Goal: Navigation & Orientation: Find specific page/section

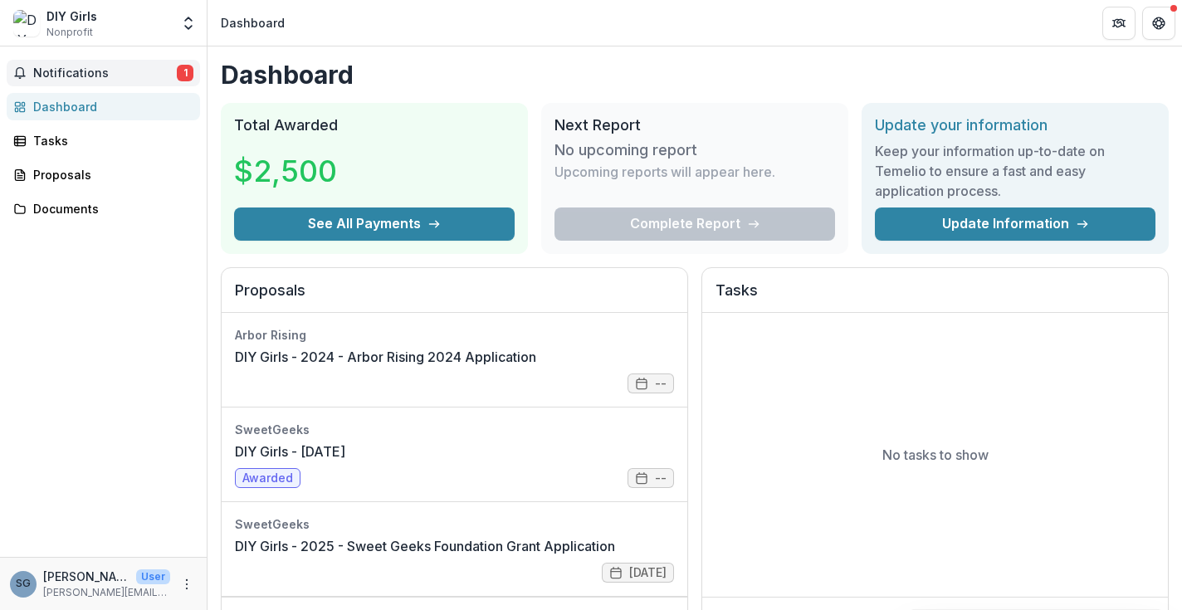
click at [173, 76] on span "Notifications" at bounding box center [105, 73] width 144 height 14
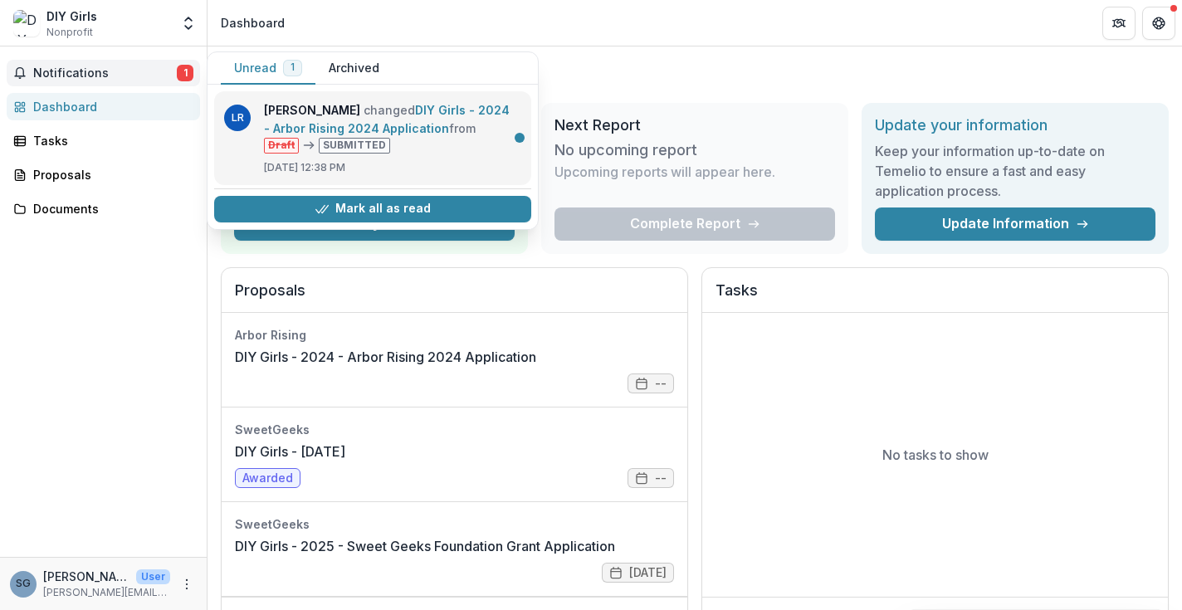
click at [444, 135] on link "DIY Girls - 2024 - Arbor Rising 2024 Application" at bounding box center [387, 119] width 246 height 32
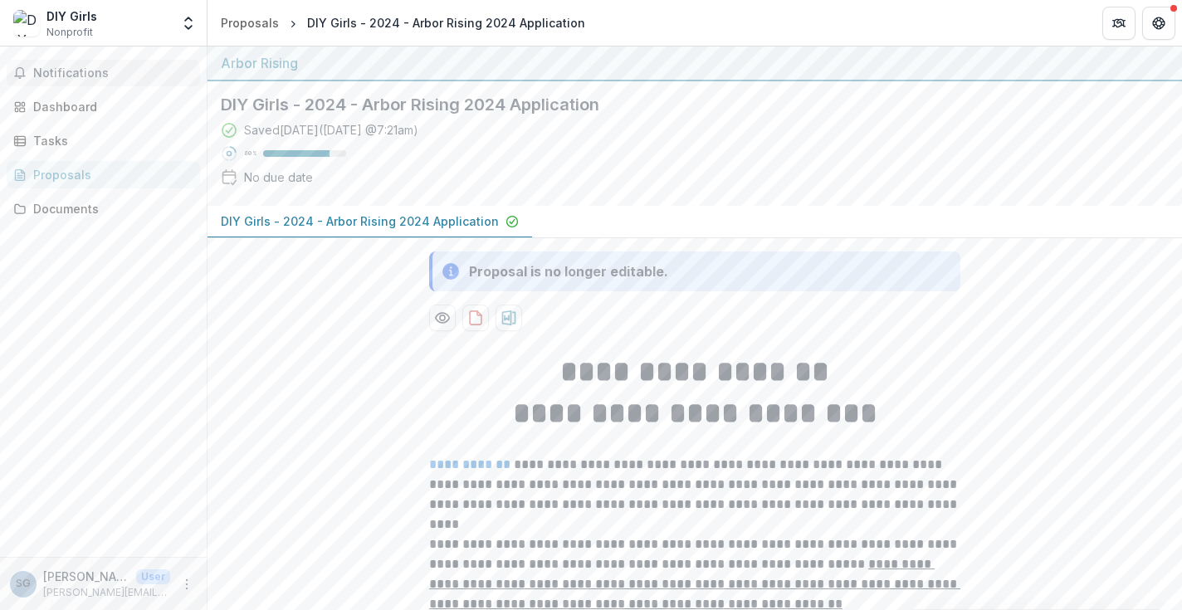
click at [124, 74] on span "Notifications" at bounding box center [113, 73] width 160 height 14
click at [104, 112] on div "Dashboard" at bounding box center [110, 106] width 154 height 17
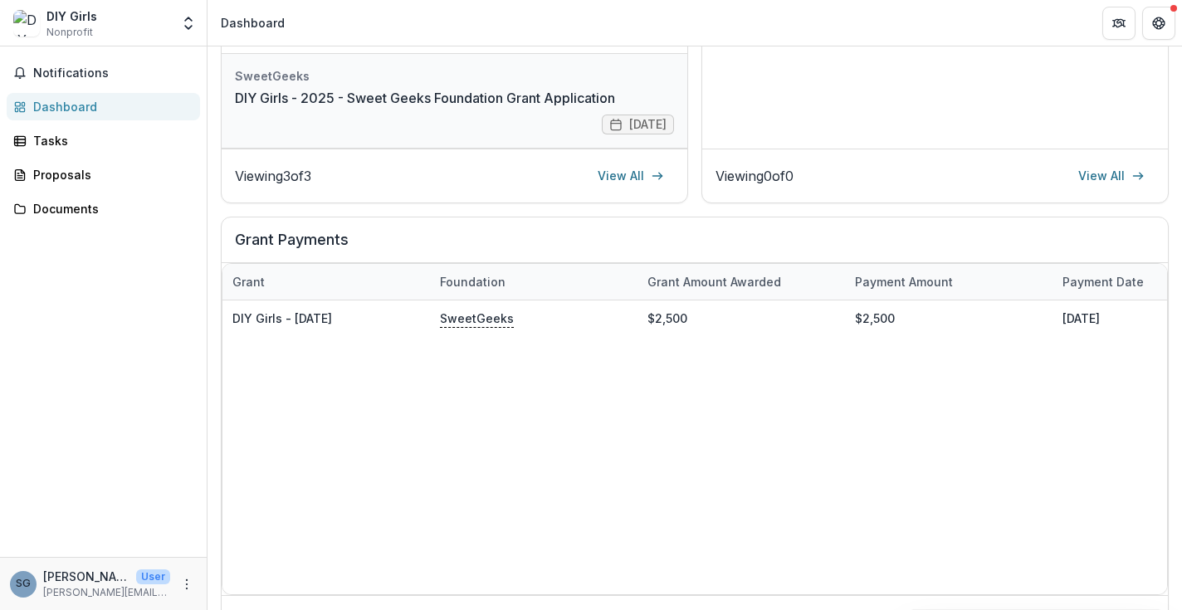
scroll to position [471, 0]
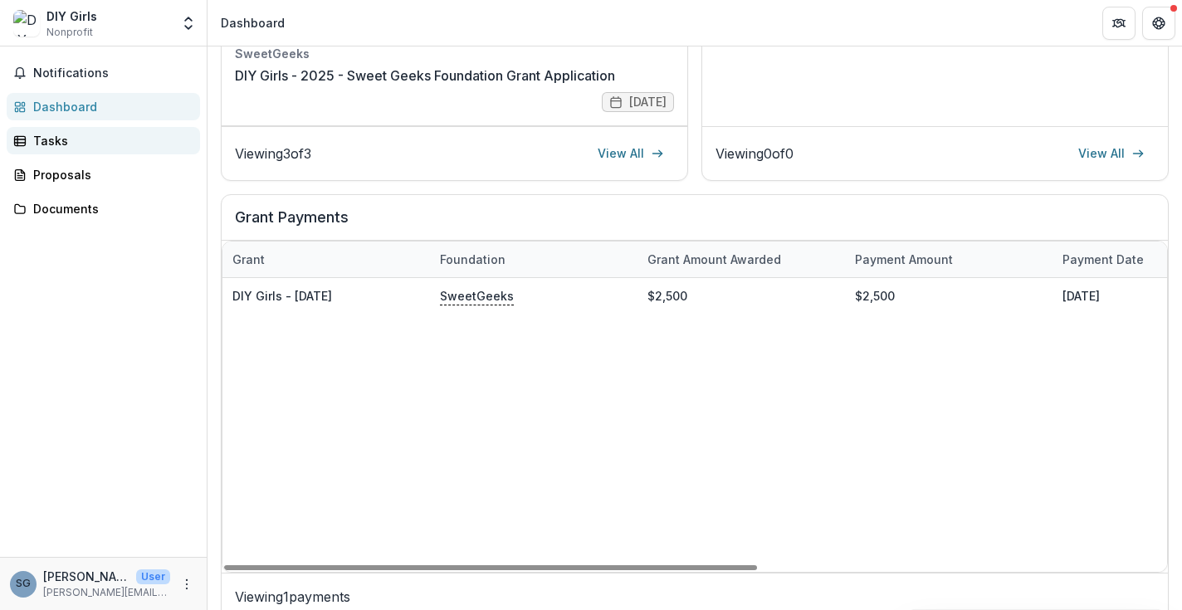
click at [98, 140] on div "Tasks" at bounding box center [110, 140] width 154 height 17
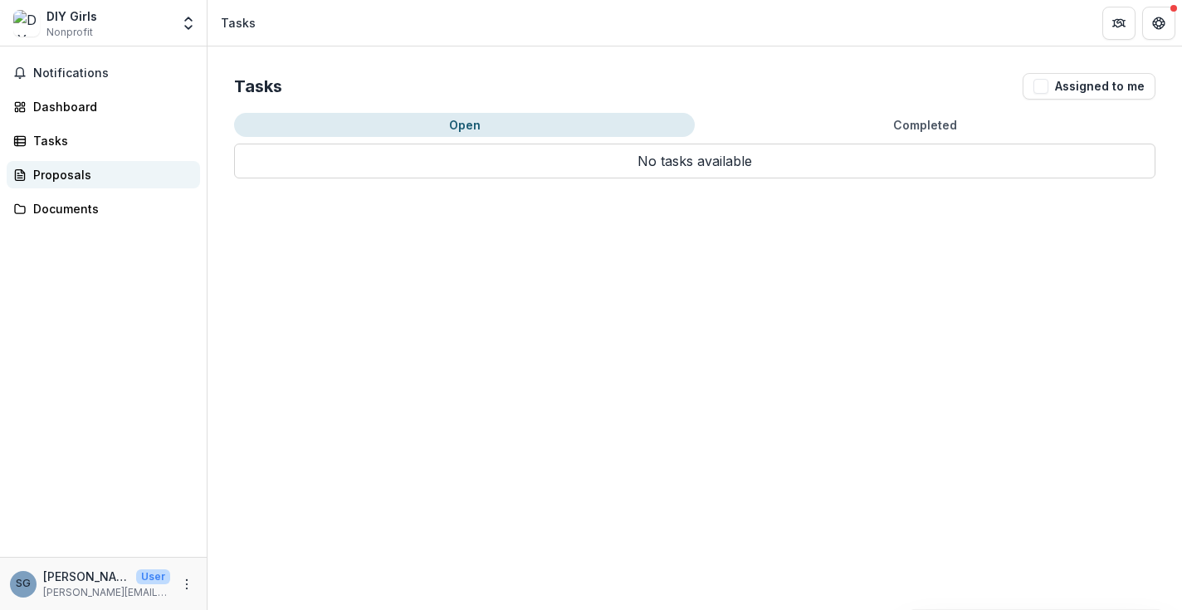
click at [97, 171] on div "Proposals" at bounding box center [110, 174] width 154 height 17
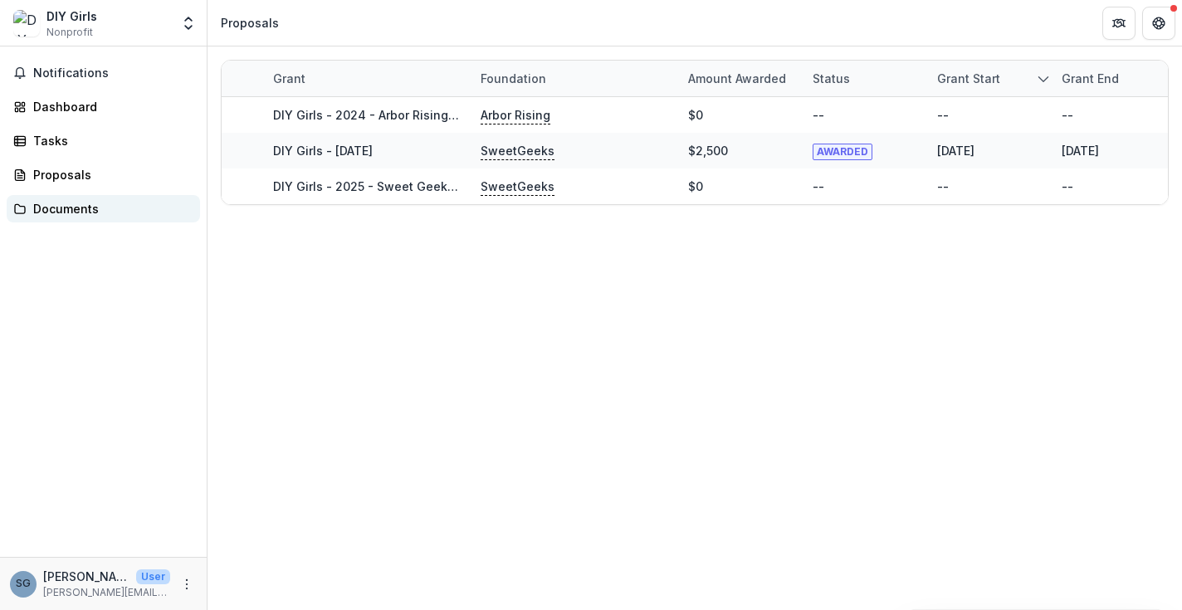
click at [90, 218] on link "Documents" at bounding box center [103, 208] width 193 height 27
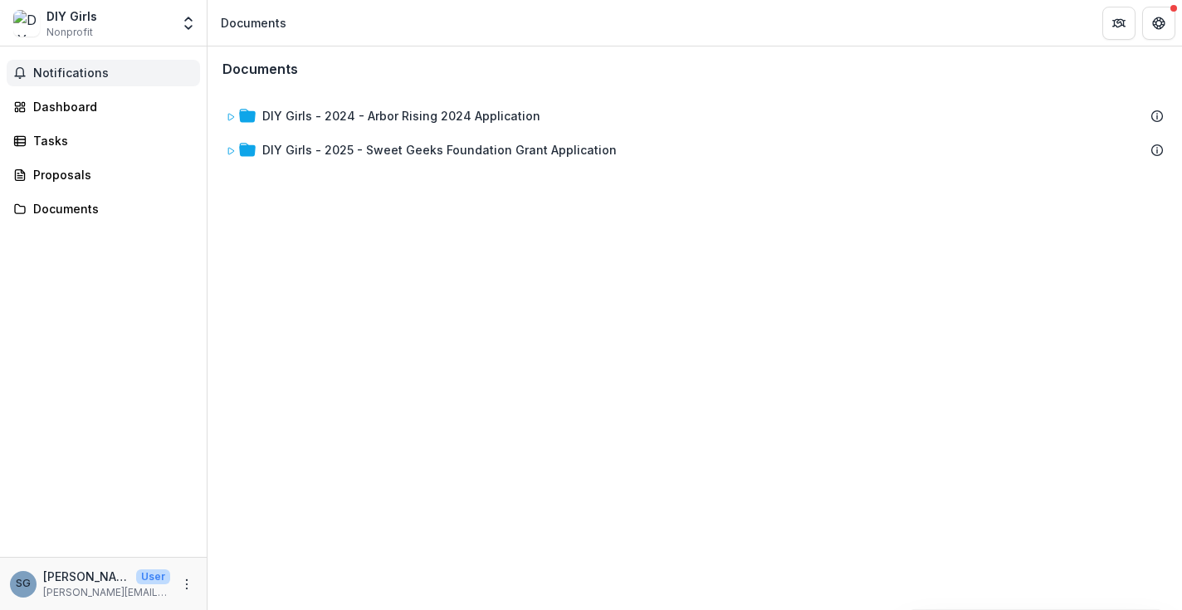
click at [97, 71] on span "Notifications" at bounding box center [113, 73] width 160 height 14
click at [149, 298] on div "Notifications Unread 0 Archived LR [PERSON_NAME] changed DIY Girls - 2024 - Arb…" at bounding box center [103, 301] width 207 height 510
click at [82, 586] on p "[PERSON_NAME][EMAIL_ADDRESS][DOMAIN_NAME]" at bounding box center [106, 592] width 127 height 15
click at [29, 580] on div "SG" at bounding box center [23, 583] width 15 height 11
click at [1120, 27] on icon "Partners" at bounding box center [1118, 23] width 13 height 13
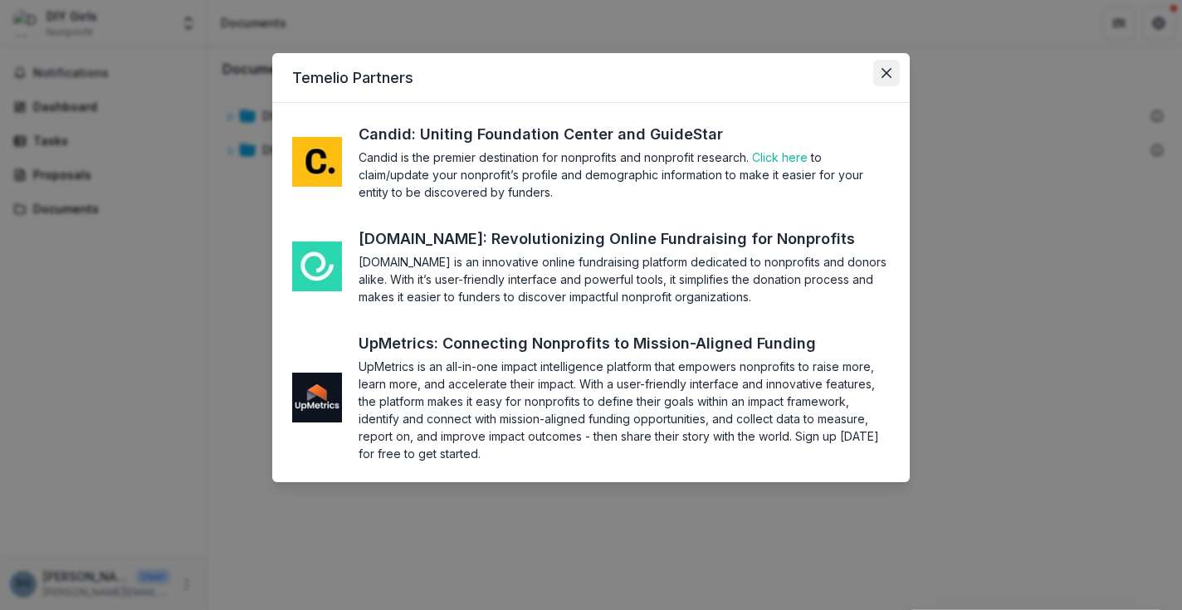
click at [879, 69] on button "Close" at bounding box center [886, 73] width 27 height 27
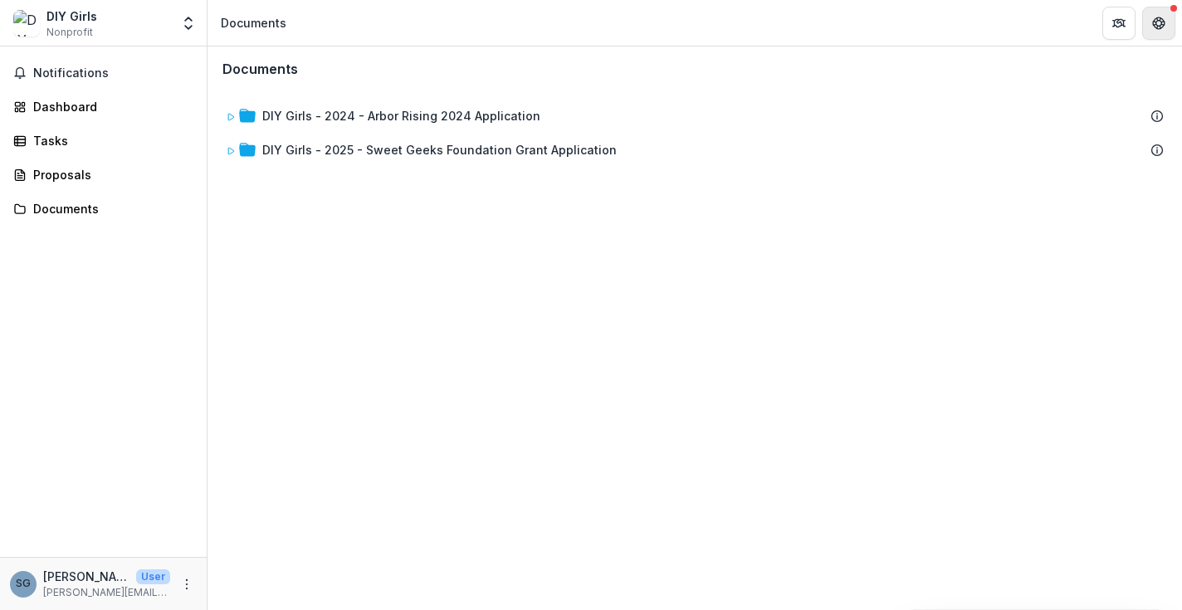
click at [1164, 33] on button "Get Help" at bounding box center [1158, 23] width 33 height 33
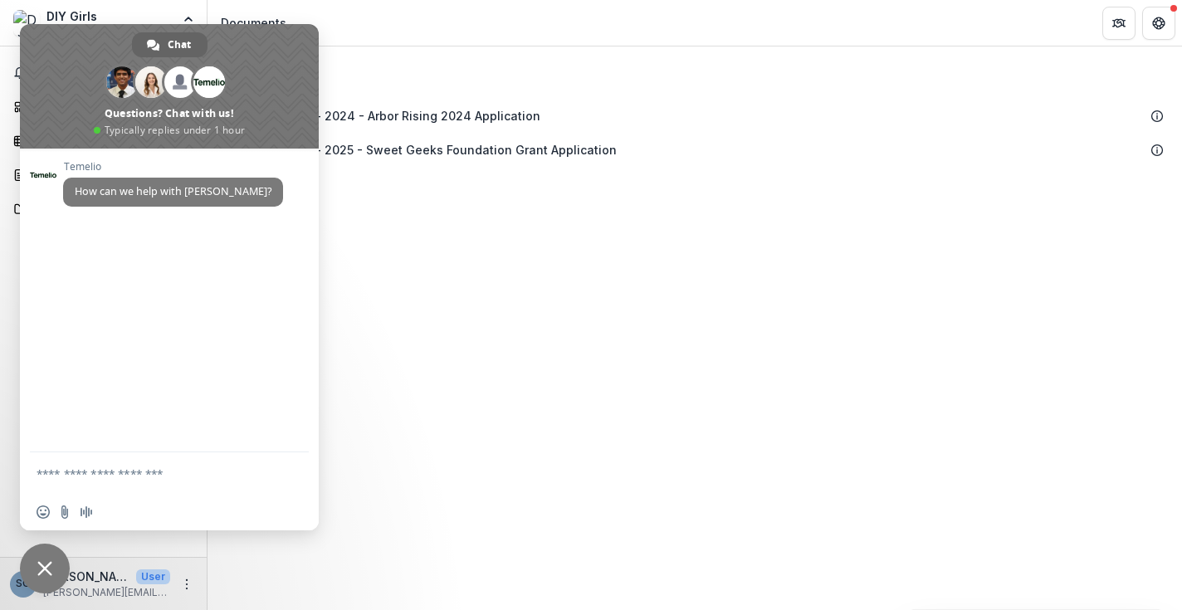
click at [606, 361] on div "Documents DIY Girls - 2024 - Arbor Rising 2024 Application DIY Girls - 2025 - S…" at bounding box center [694, 328] width 974 height 564
click at [58, 565] on span "Close chat" at bounding box center [45, 569] width 50 height 50
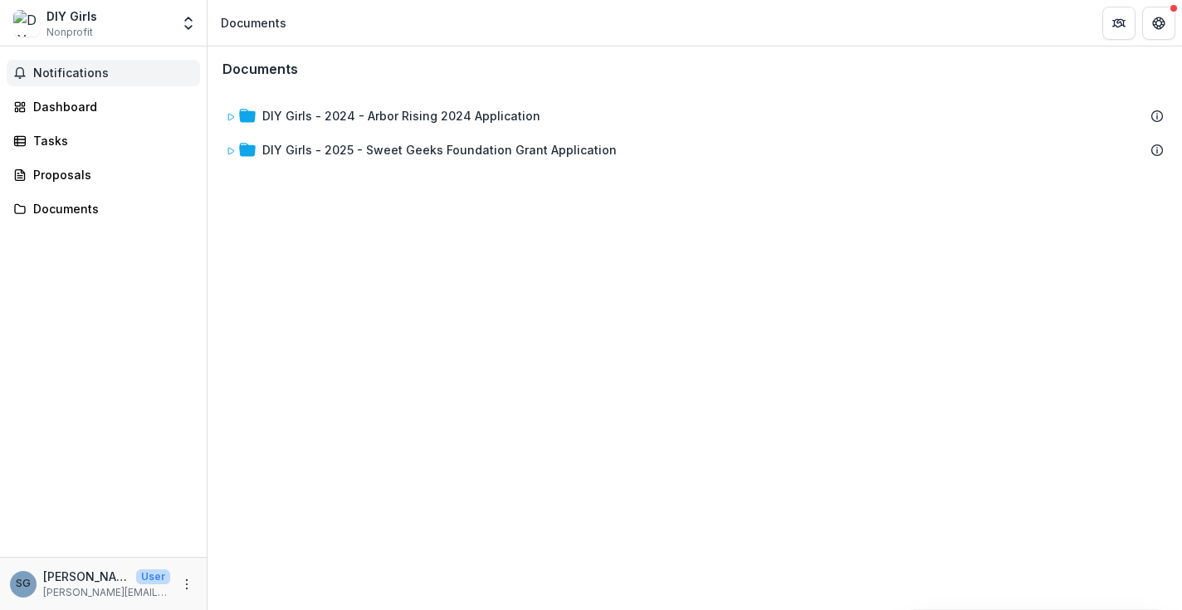
click at [99, 66] on span "Notifications" at bounding box center [113, 73] width 160 height 14
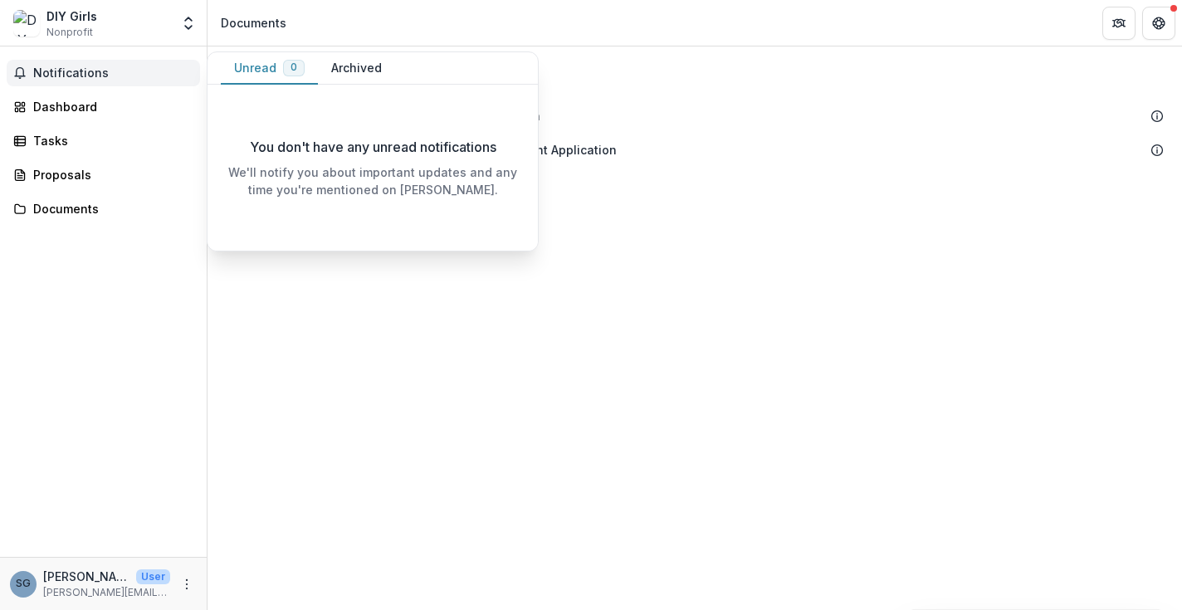
click at [367, 74] on button "Archived" at bounding box center [356, 68] width 77 height 32
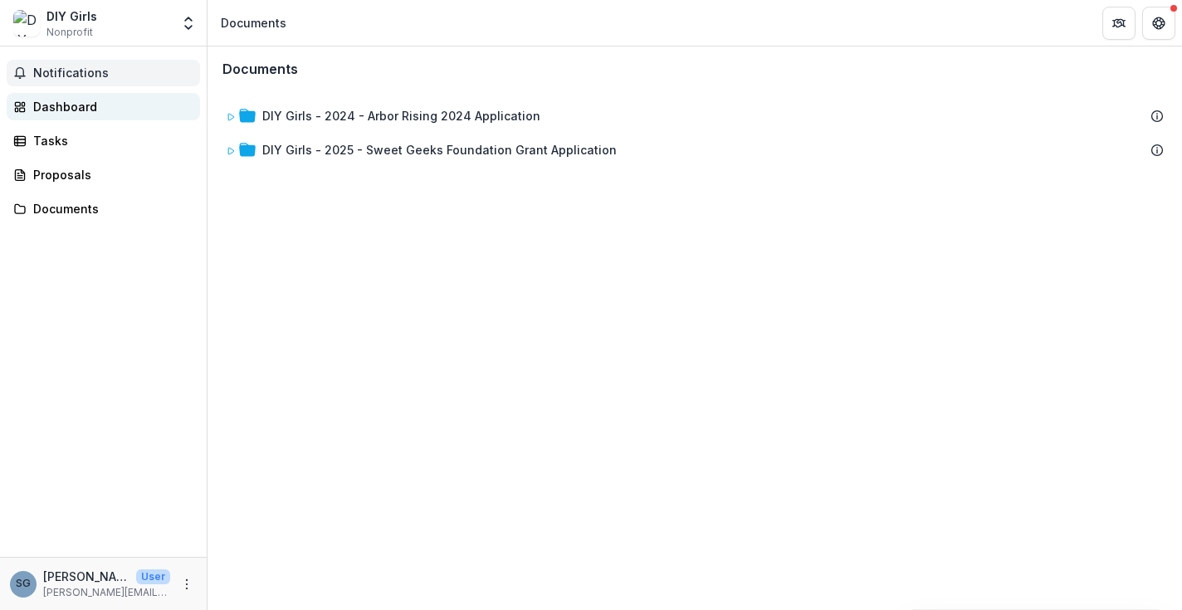
click at [83, 115] on div "Dashboard" at bounding box center [110, 106] width 154 height 17
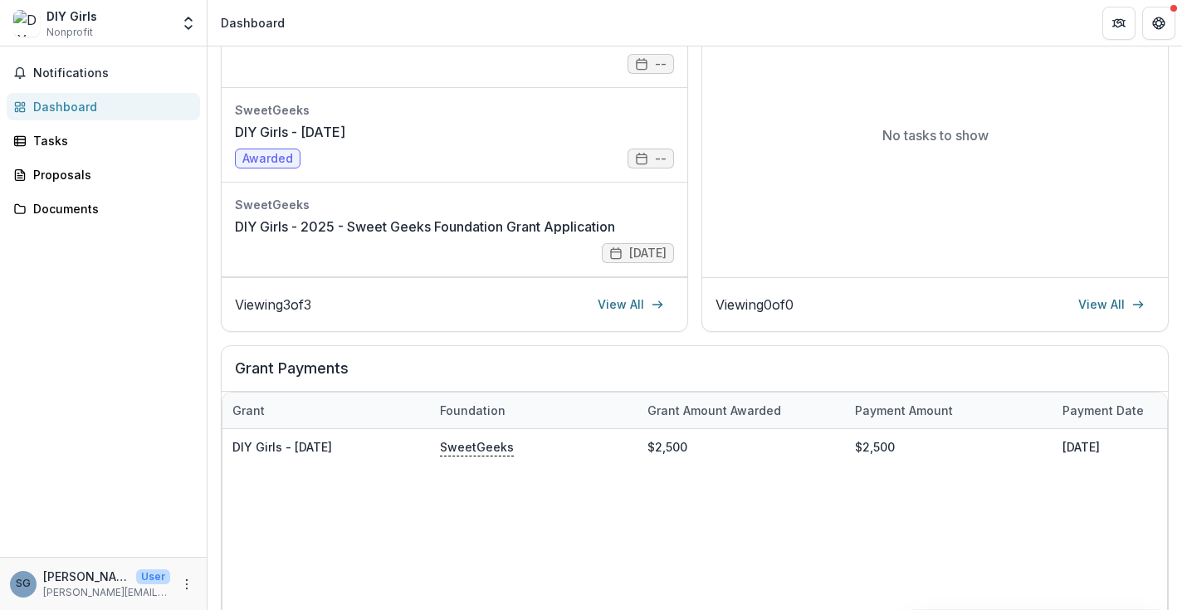
scroll to position [344, 0]
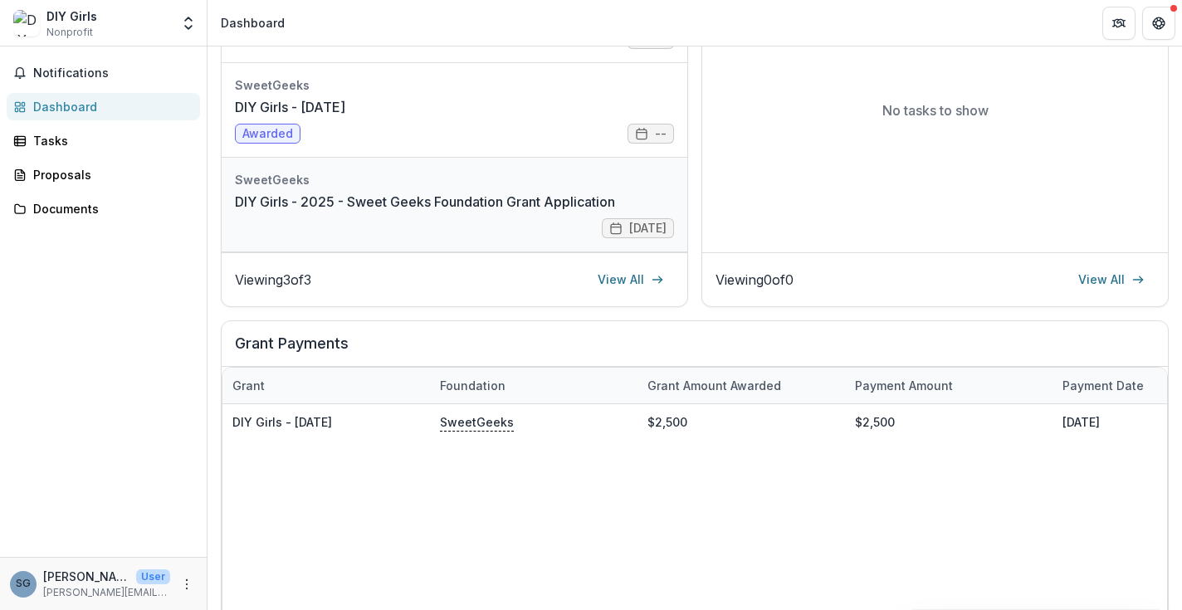
click at [487, 200] on link "DIY Girls - 2025 - Sweet Geeks Foundation Grant Application" at bounding box center [425, 202] width 380 height 20
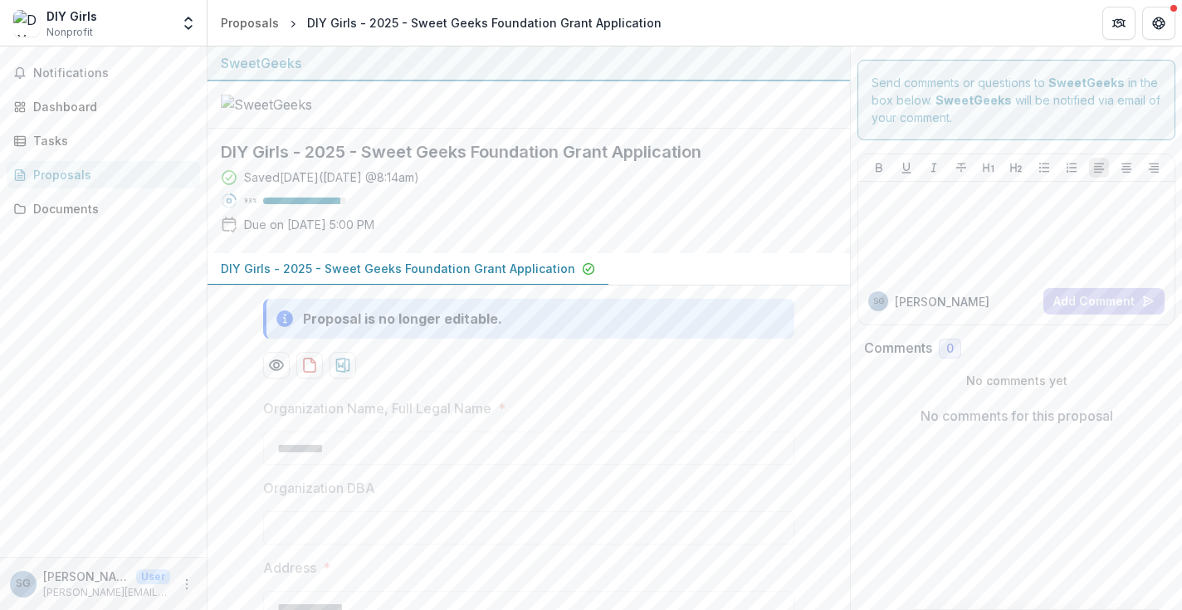
click at [492, 277] on p "DIY Girls - 2025 - Sweet Geeks Foundation Grant Application" at bounding box center [398, 268] width 354 height 17
click at [119, 212] on div "Documents" at bounding box center [110, 208] width 154 height 17
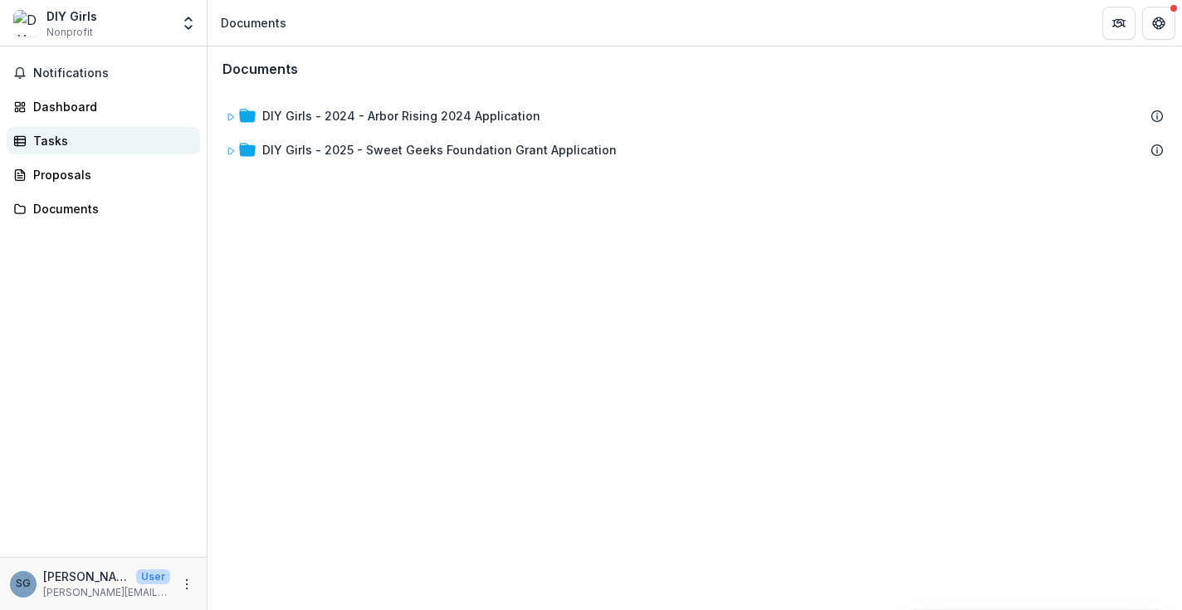
click at [101, 141] on div "Tasks" at bounding box center [110, 140] width 154 height 17
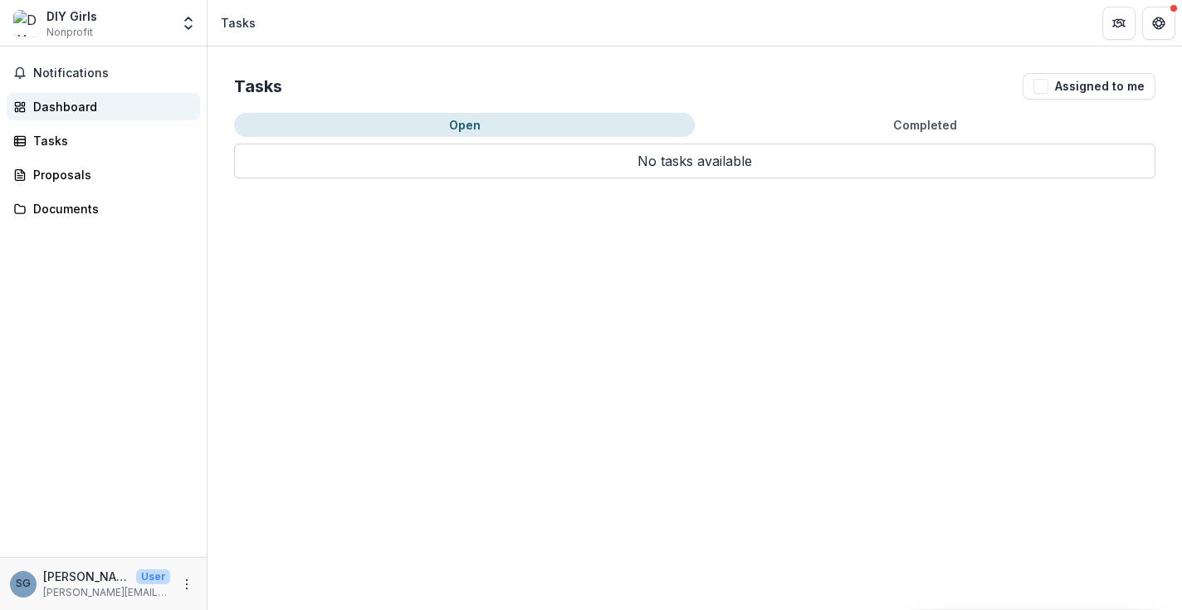
click at [105, 105] on div "Dashboard" at bounding box center [110, 106] width 154 height 17
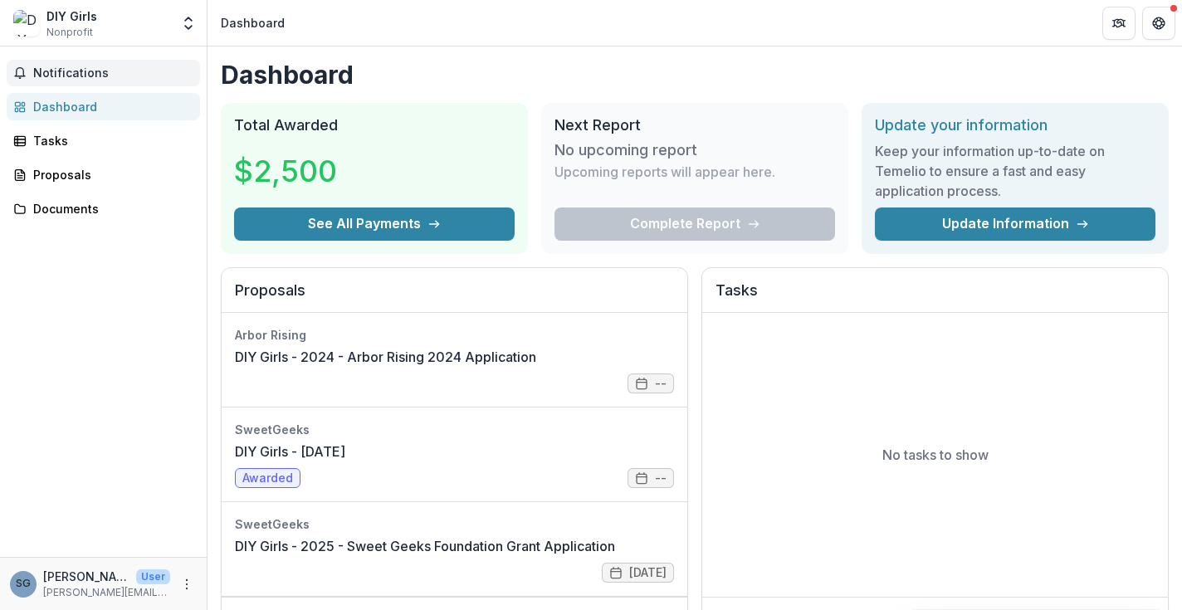
click at [103, 72] on span "Notifications" at bounding box center [113, 73] width 160 height 14
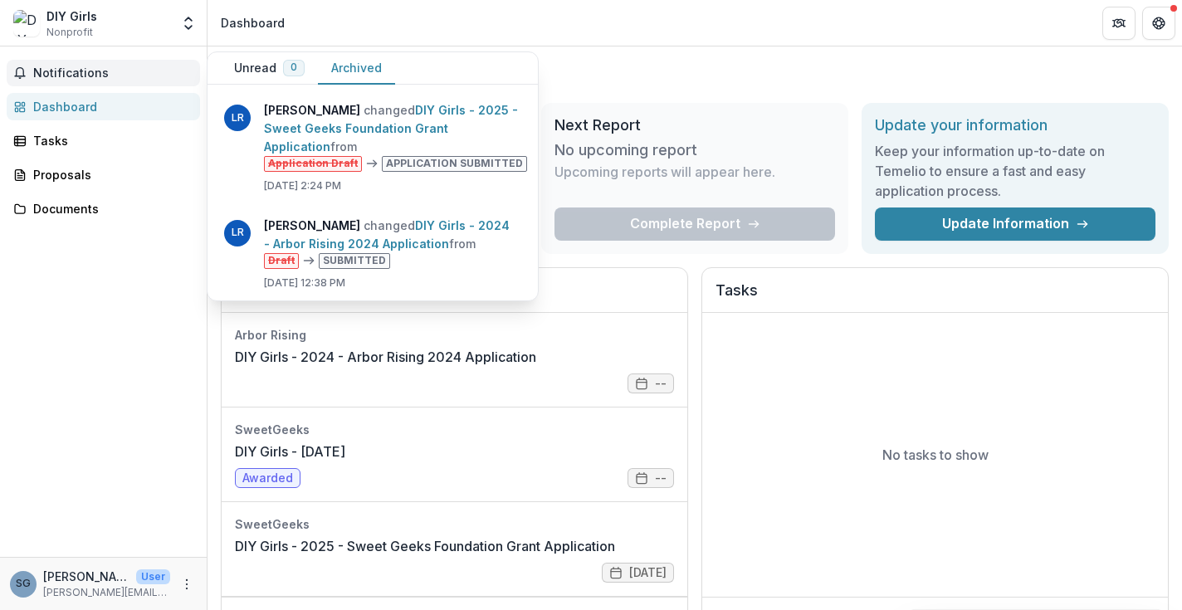
click at [103, 72] on span "Notifications" at bounding box center [113, 73] width 160 height 14
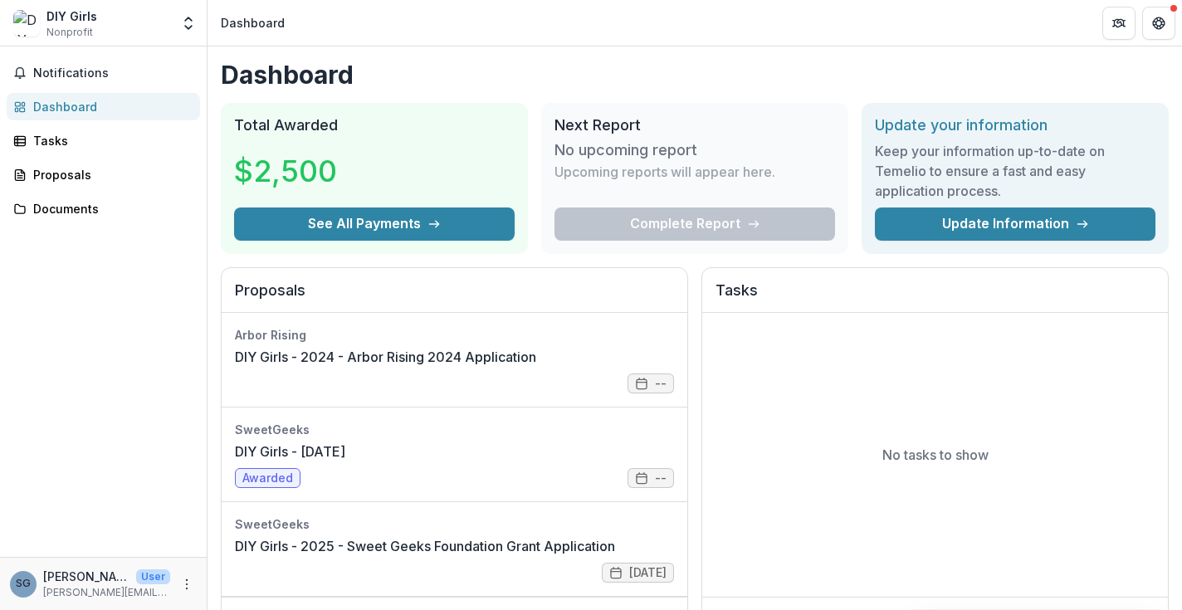
click at [90, 22] on div "DIY Girls" at bounding box center [71, 15] width 51 height 17
click at [23, 19] on img at bounding box center [26, 23] width 27 height 27
click at [77, 594] on p "[PERSON_NAME][EMAIL_ADDRESS][DOMAIN_NAME]" at bounding box center [106, 592] width 127 height 15
click at [186, 584] on icon "More" at bounding box center [186, 584] width 13 height 13
click at [264, 547] on link "Settings" at bounding box center [296, 548] width 178 height 27
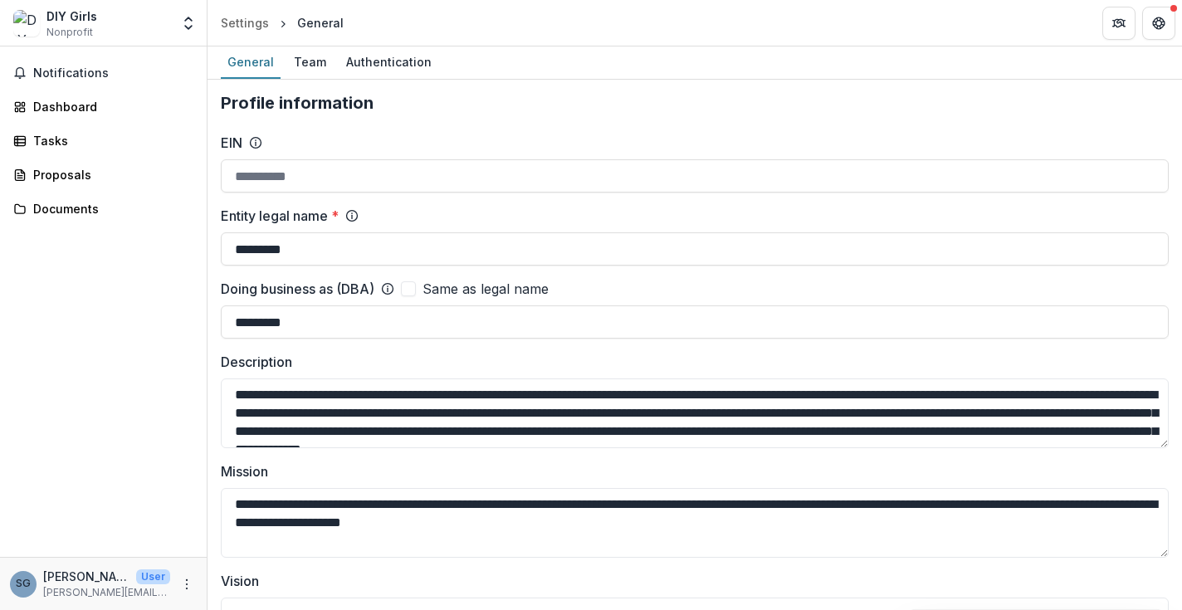
type input "**********"
click at [66, 206] on div "Documents" at bounding box center [110, 208] width 154 height 17
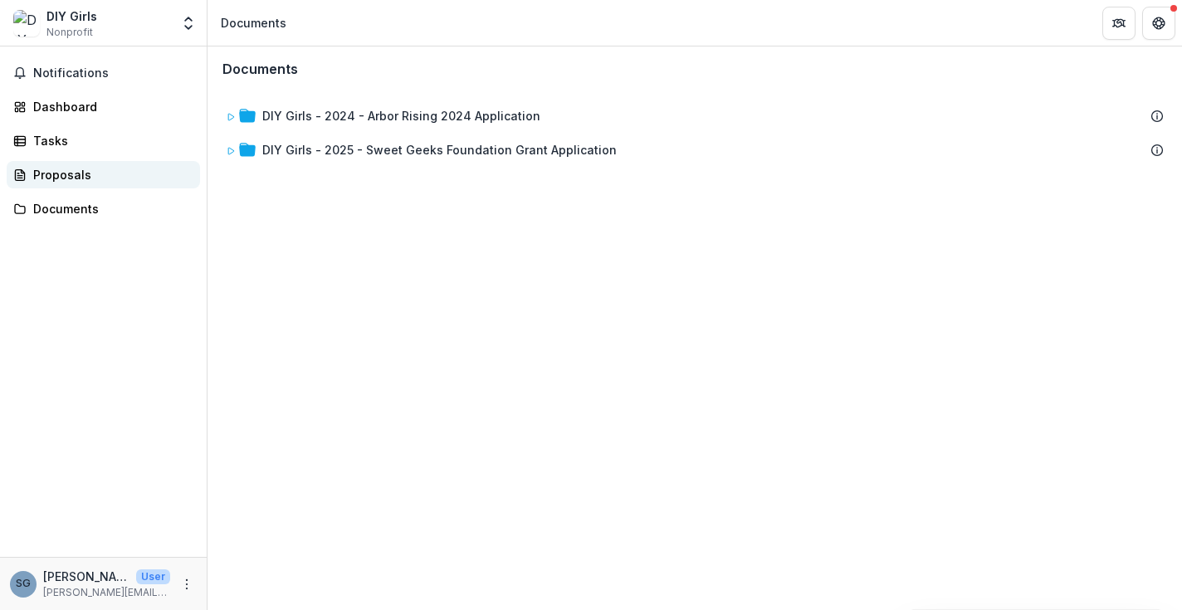
click at [52, 174] on div "Proposals" at bounding box center [110, 174] width 154 height 17
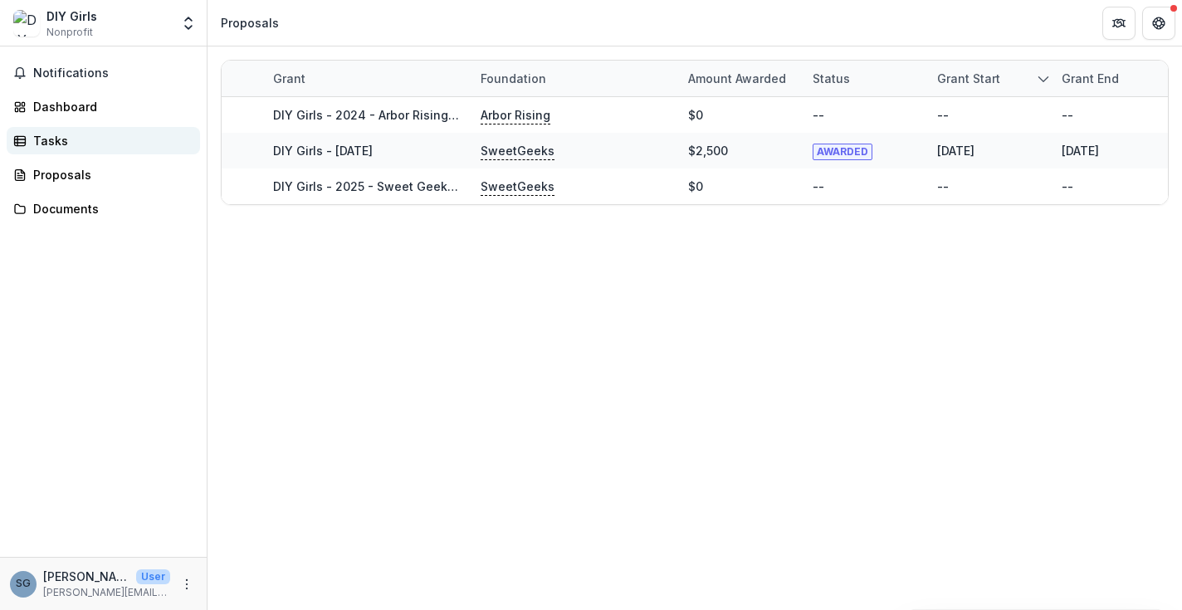
click at [61, 133] on div "Tasks" at bounding box center [110, 140] width 154 height 17
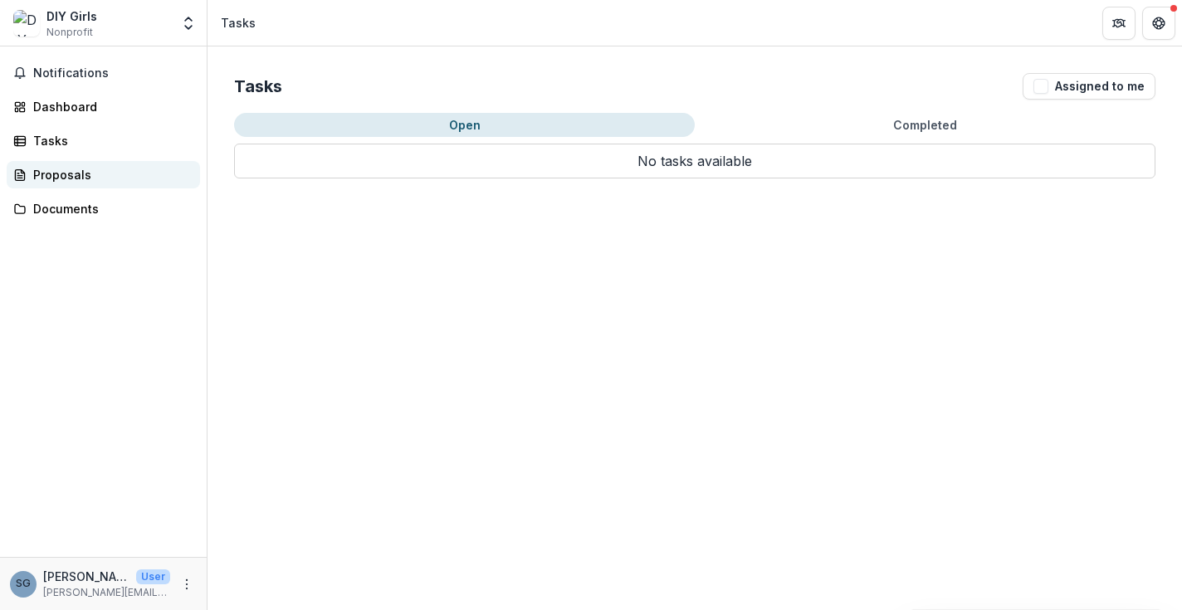
click at [51, 183] on div "Proposals" at bounding box center [110, 174] width 154 height 17
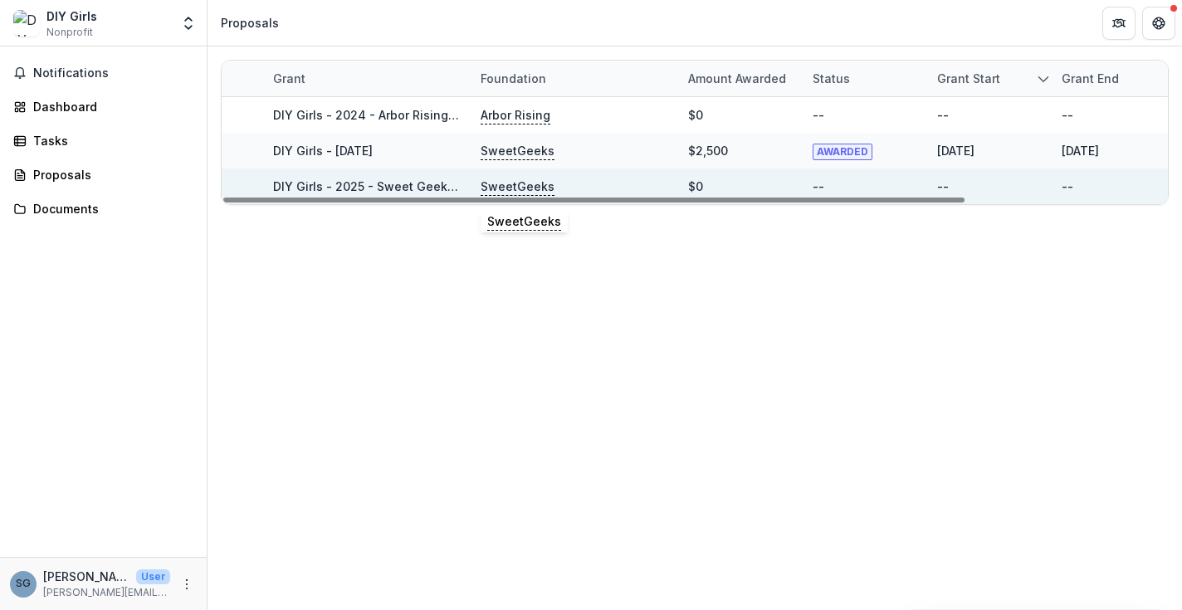
click at [608, 188] on div "SweetGeeks" at bounding box center [575, 186] width 188 height 36
click at [527, 188] on p "SweetGeeks" at bounding box center [518, 187] width 74 height 18
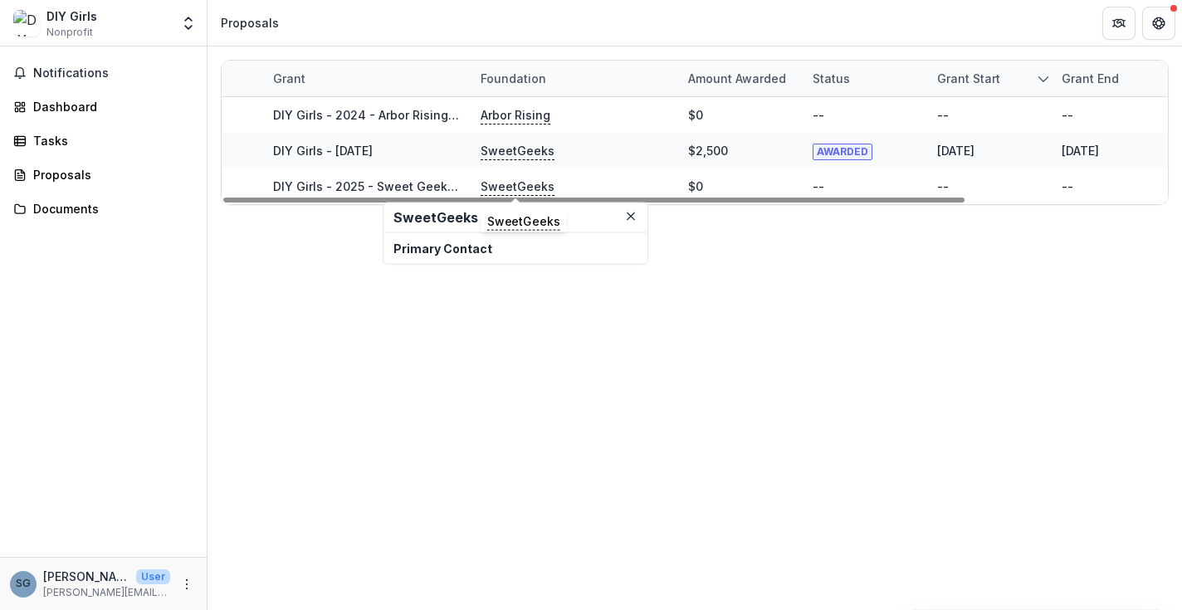
click at [483, 250] on p "Primary Contact" at bounding box center [515, 248] width 244 height 17
click at [447, 217] on h2 "SweetGeeks" at bounding box center [515, 218] width 244 height 16
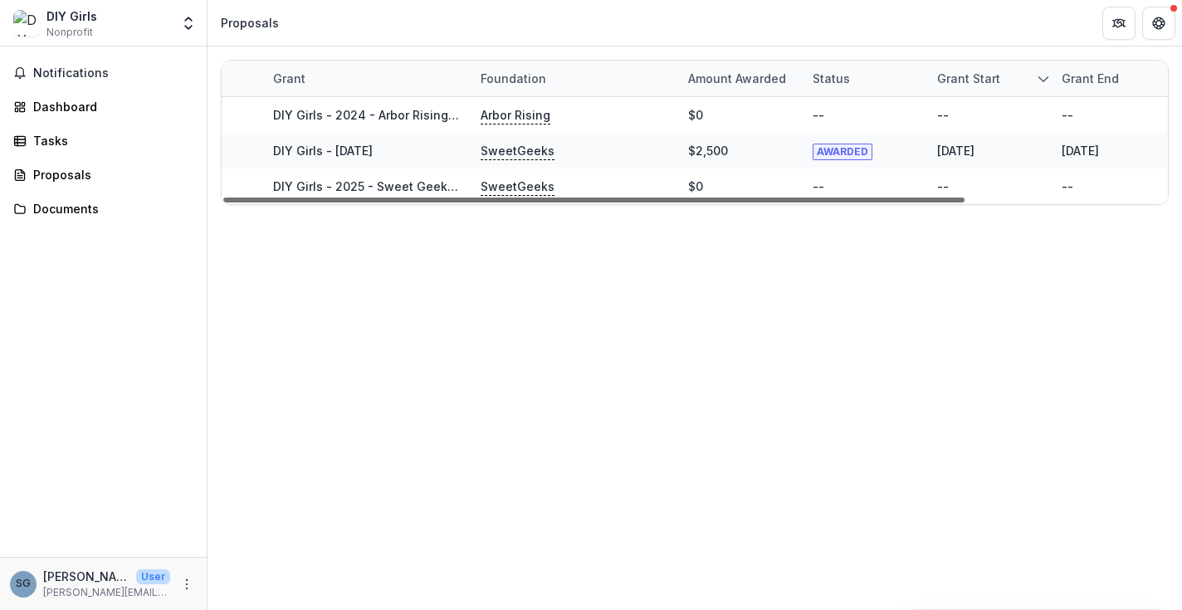
click at [423, 198] on div at bounding box center [593, 200] width 741 height 5
drag, startPoint x: 424, startPoint y: 201, endPoint x: 331, endPoint y: 246, distance: 103.6
click at [331, 246] on div "Grant Foundation Amount awarded Status Grant start Grant end Due Date Report Du…" at bounding box center [694, 328] width 974 height 564
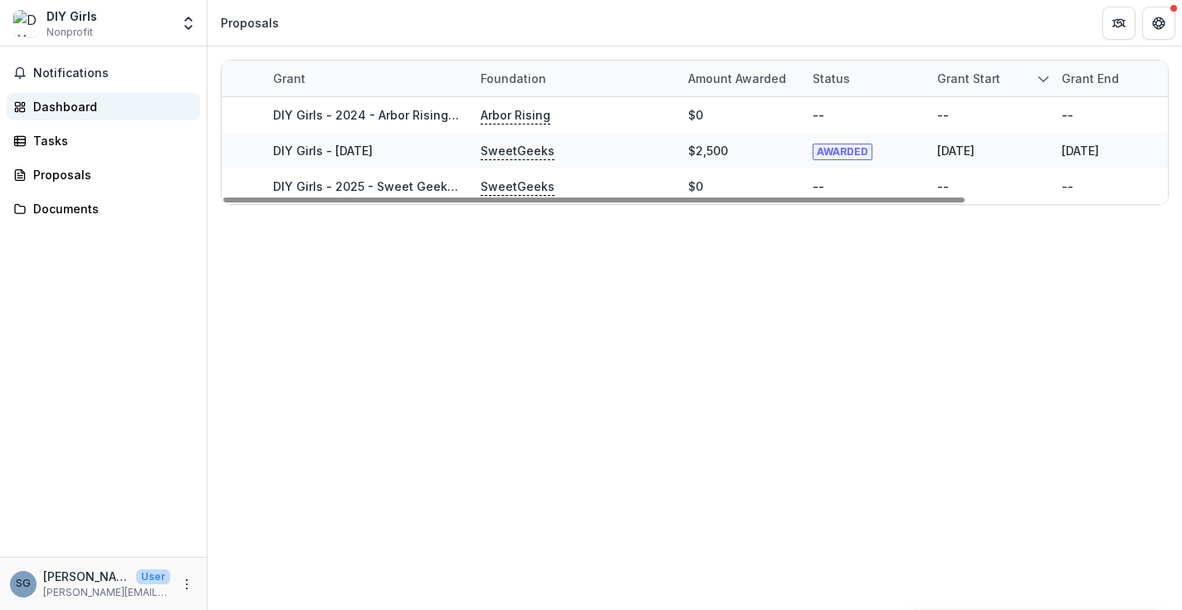
click at [99, 103] on div "Dashboard" at bounding box center [110, 106] width 154 height 17
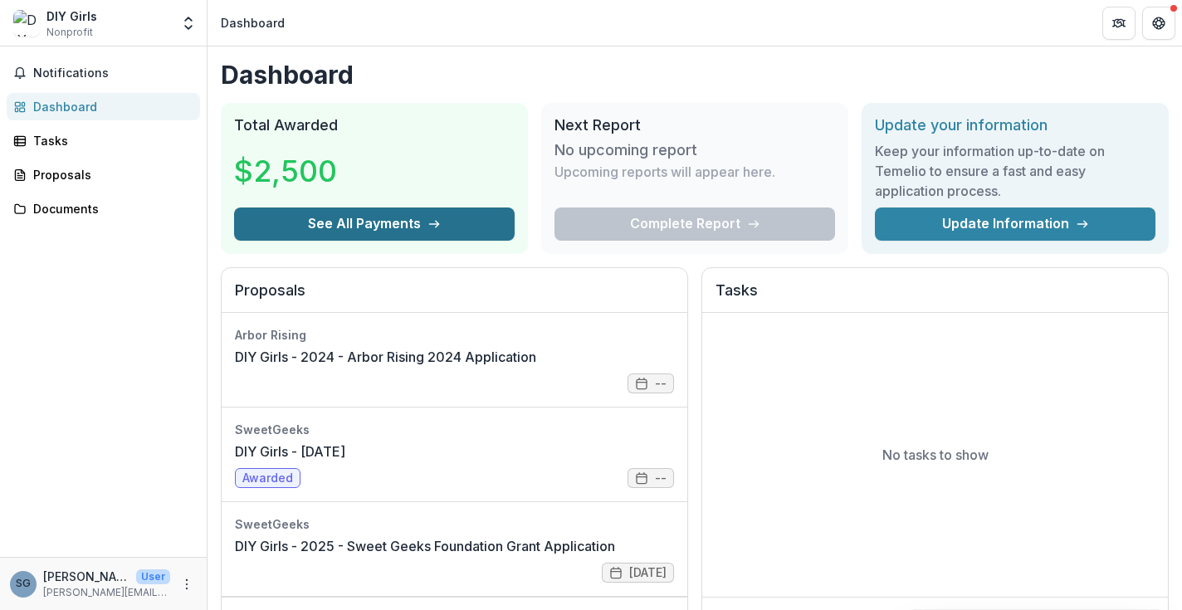
click at [339, 220] on button "See All Payments" at bounding box center [374, 223] width 281 height 33
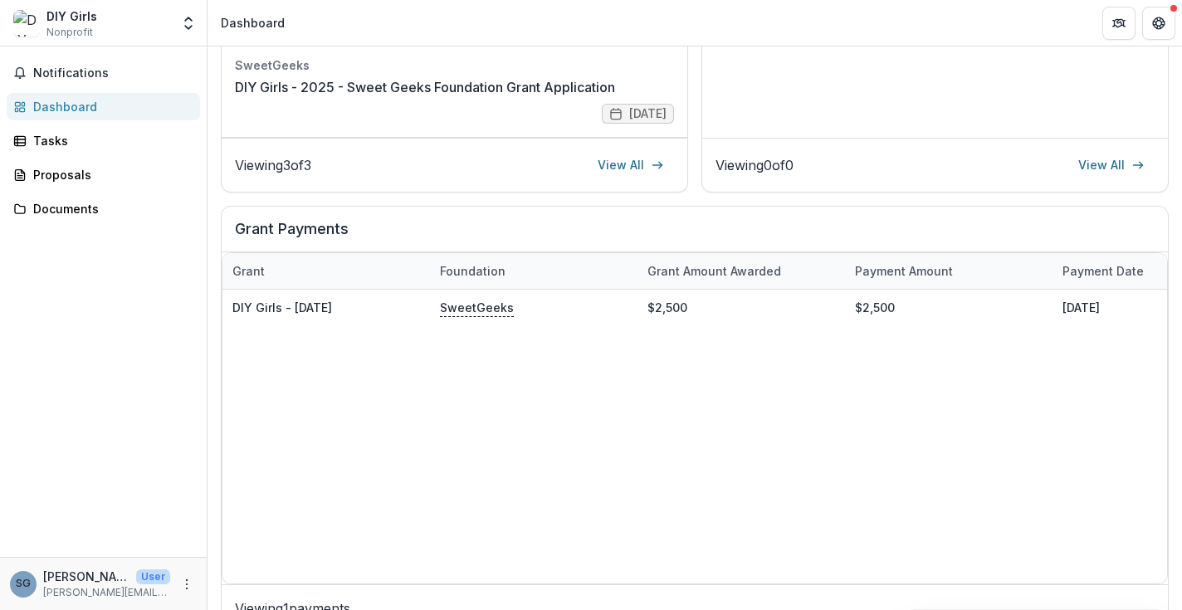
scroll to position [452, 0]
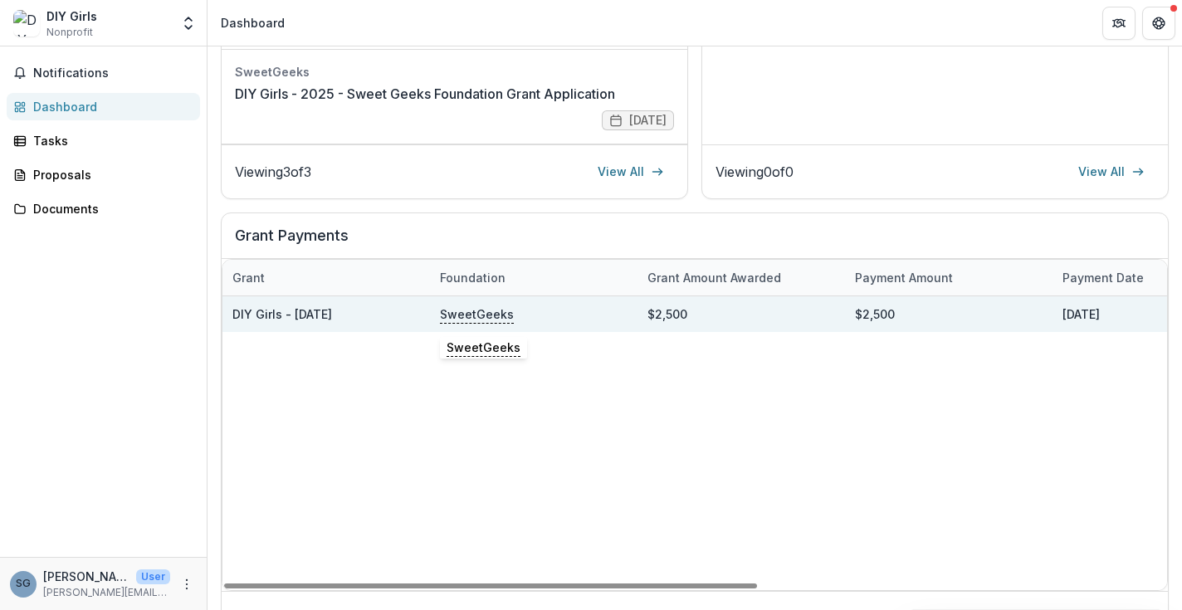
click at [479, 310] on p "SweetGeeks" at bounding box center [477, 314] width 74 height 18
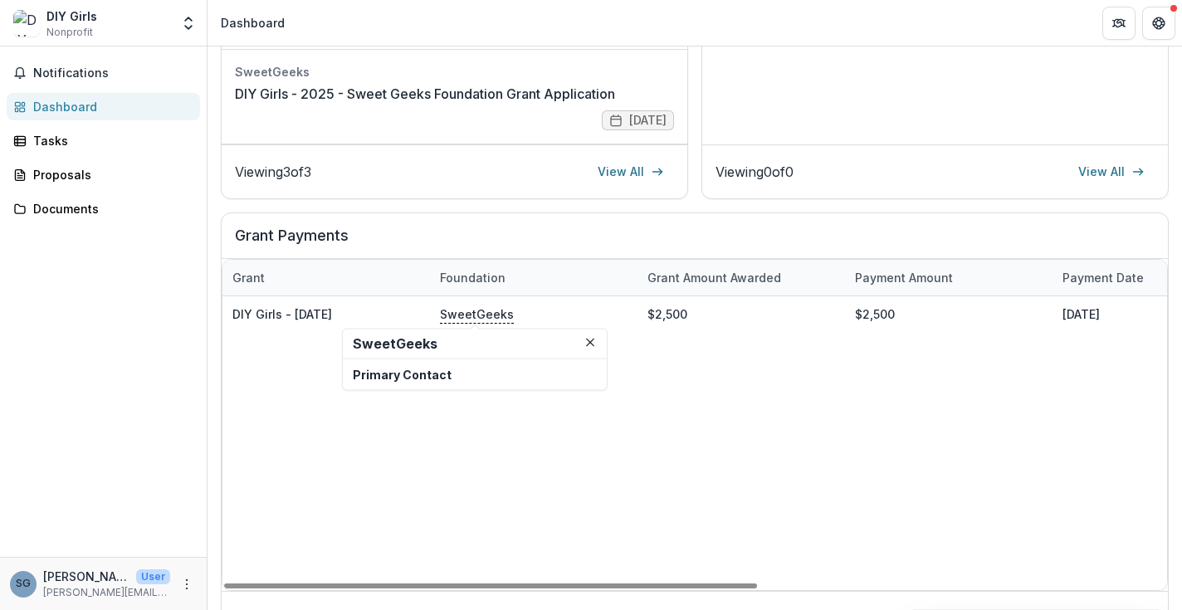
click at [432, 373] on p "Primary Contact" at bounding box center [475, 374] width 244 height 17
click at [698, 361] on div "DIY Girls - [DATE] SweetGeeks $2,500 $2,500 [DATE] [DATE] [DATE] Completed" at bounding box center [1052, 443] width 1660 height 294
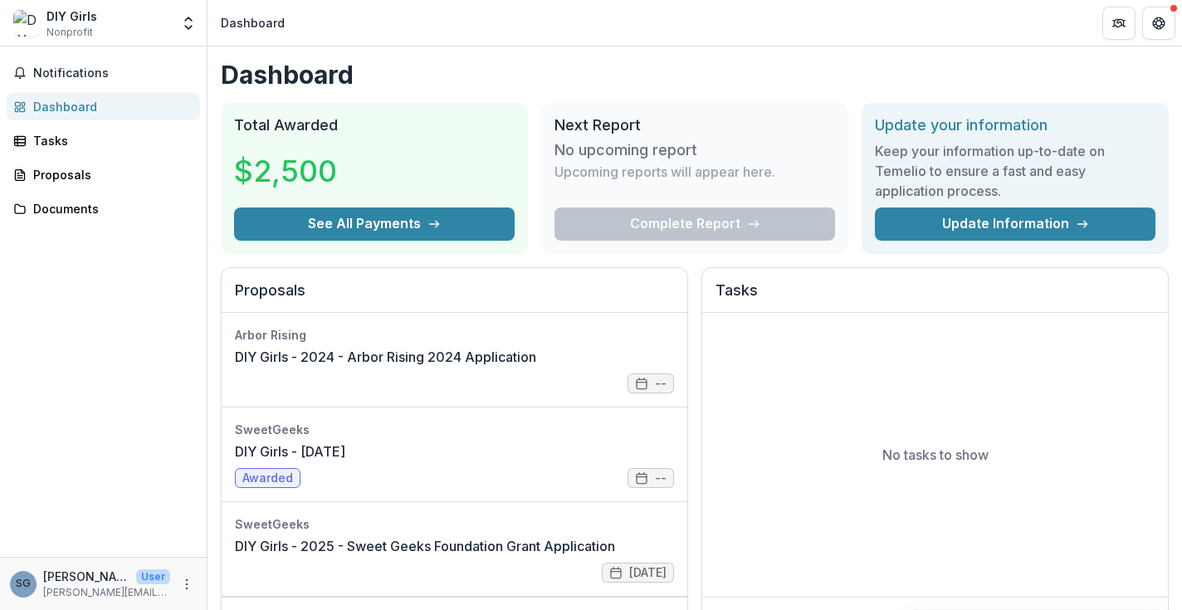
scroll to position [0, 0]
click at [85, 144] on div "Tasks" at bounding box center [110, 140] width 154 height 17
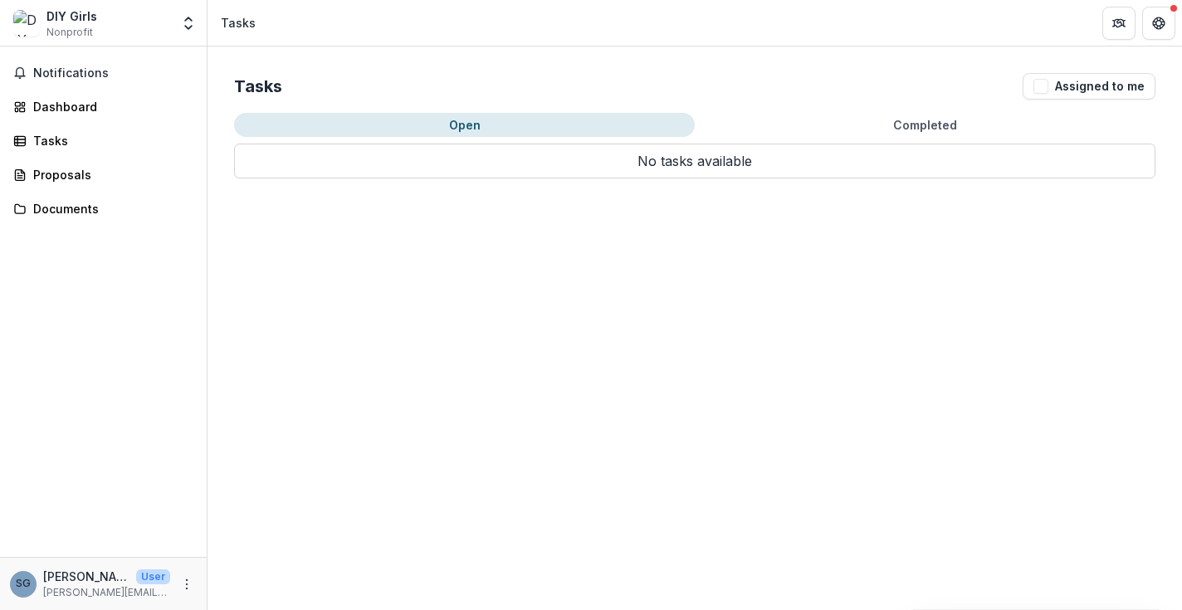
click at [947, 122] on button "Completed" at bounding box center [925, 125] width 461 height 24
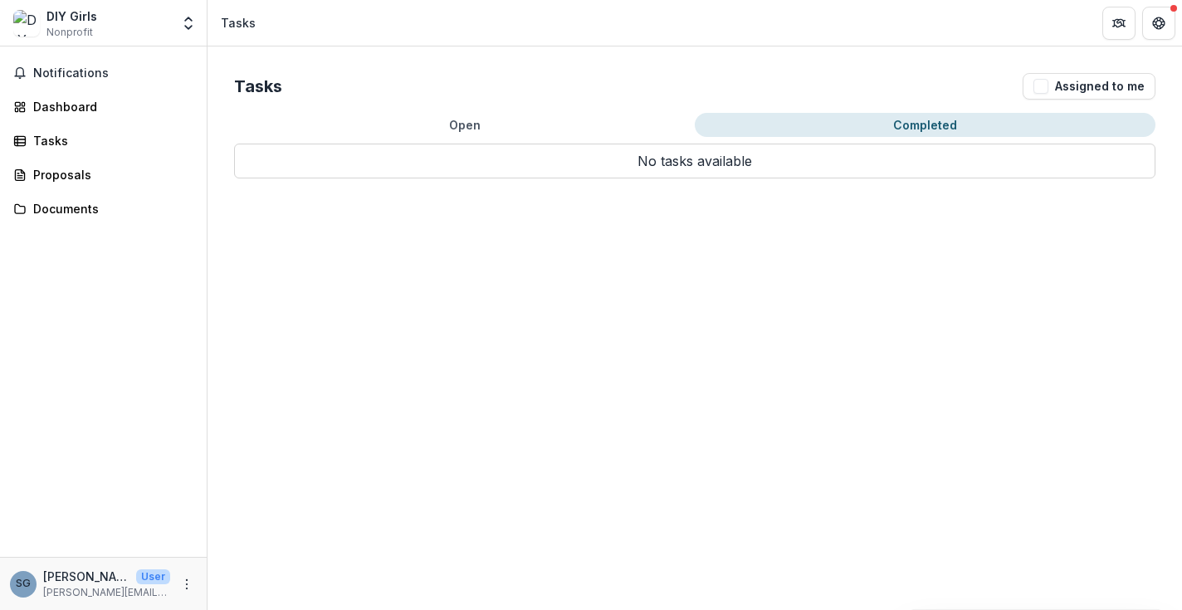
click at [539, 121] on button "Open" at bounding box center [464, 125] width 461 height 24
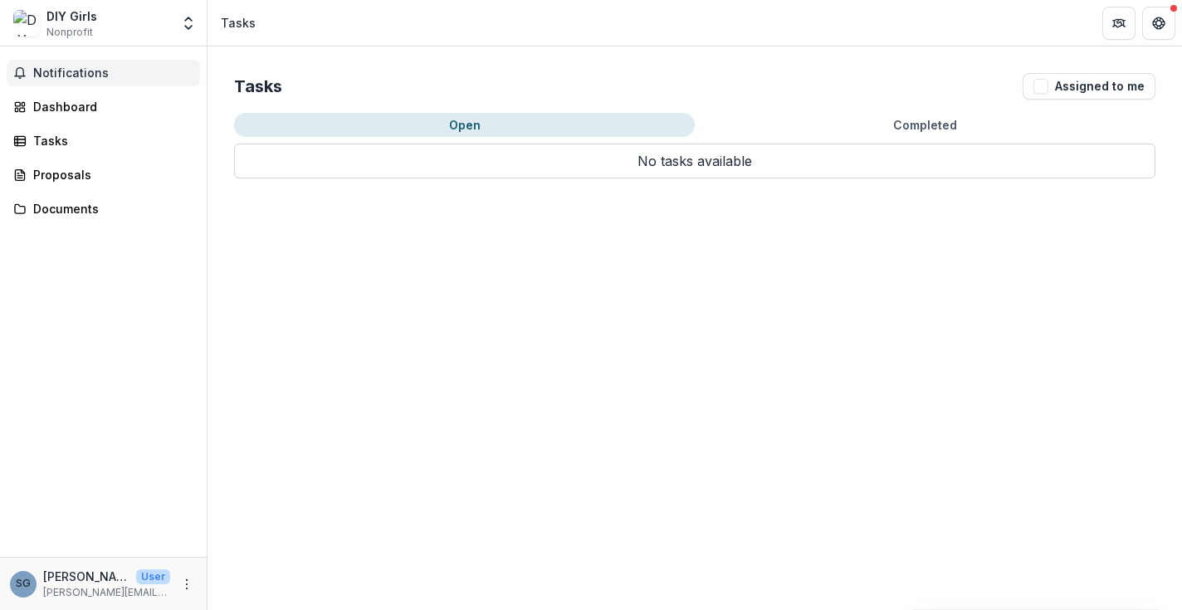
click at [89, 82] on button "Notifications" at bounding box center [103, 73] width 193 height 27
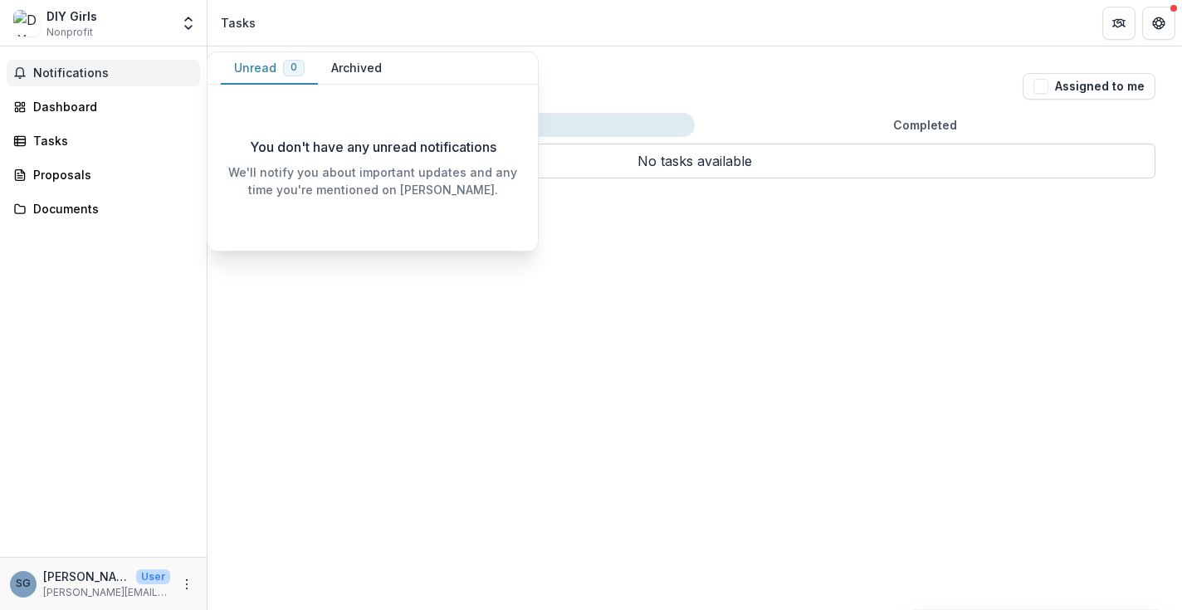
click at [261, 64] on button "Unread 0" at bounding box center [269, 68] width 97 height 32
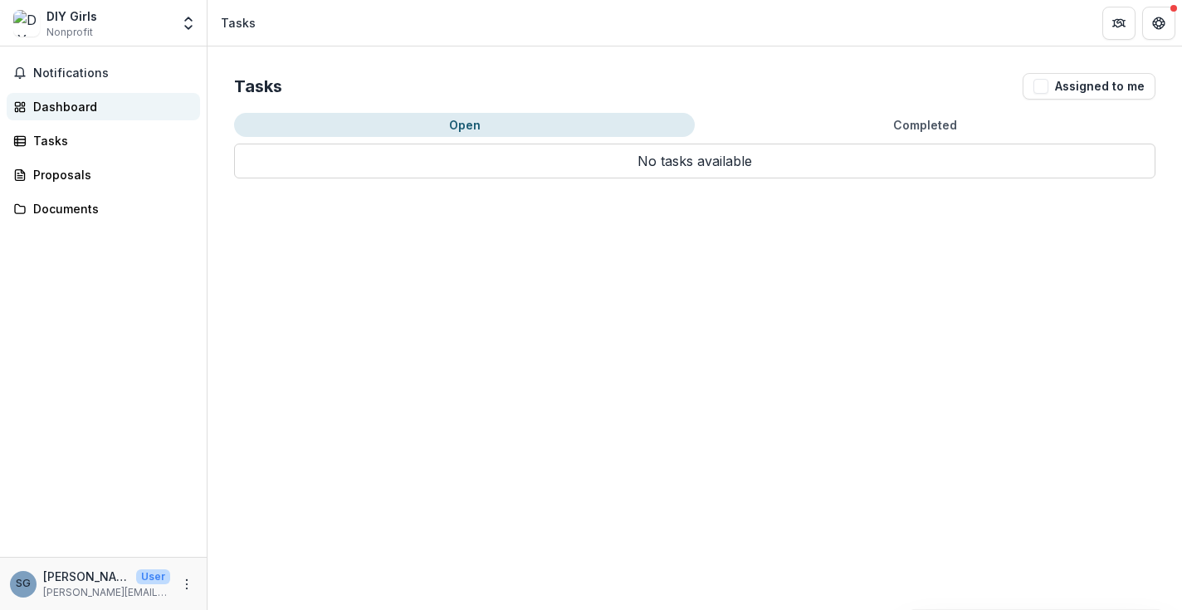
click at [120, 102] on div "Dashboard" at bounding box center [110, 106] width 154 height 17
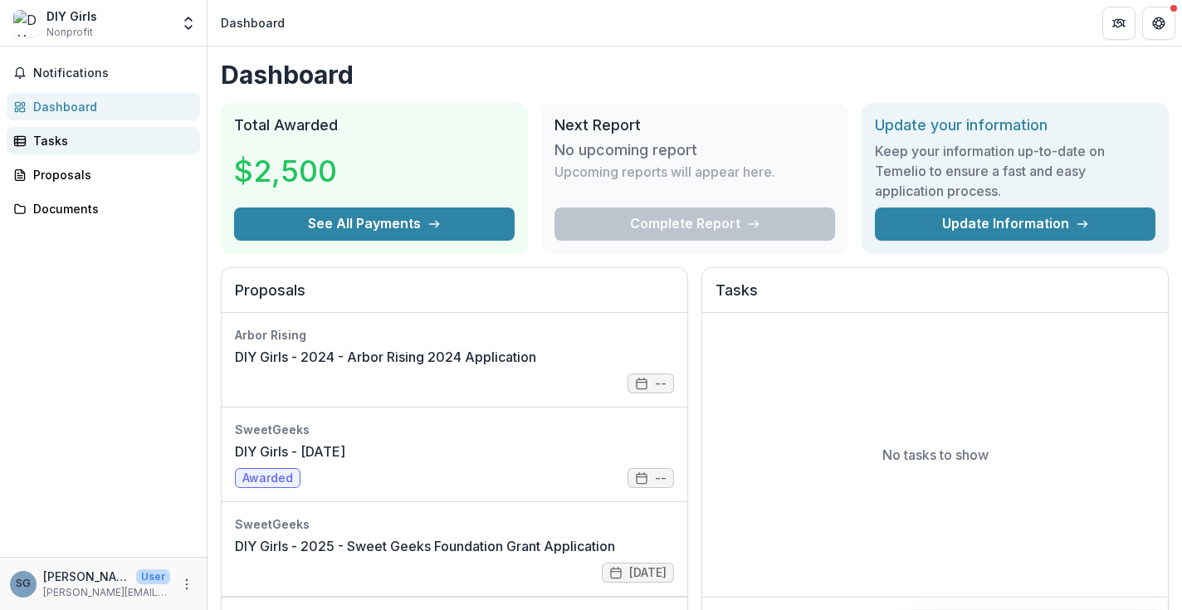
click at [110, 149] on div "Tasks" at bounding box center [110, 140] width 154 height 17
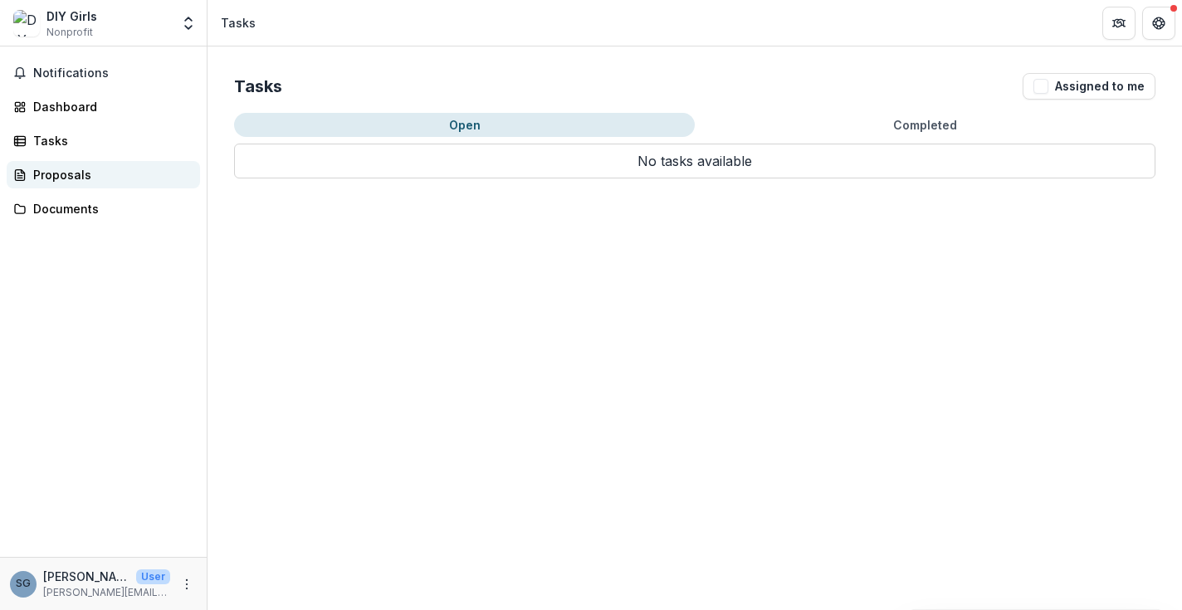
click at [103, 181] on div "Proposals" at bounding box center [110, 174] width 154 height 17
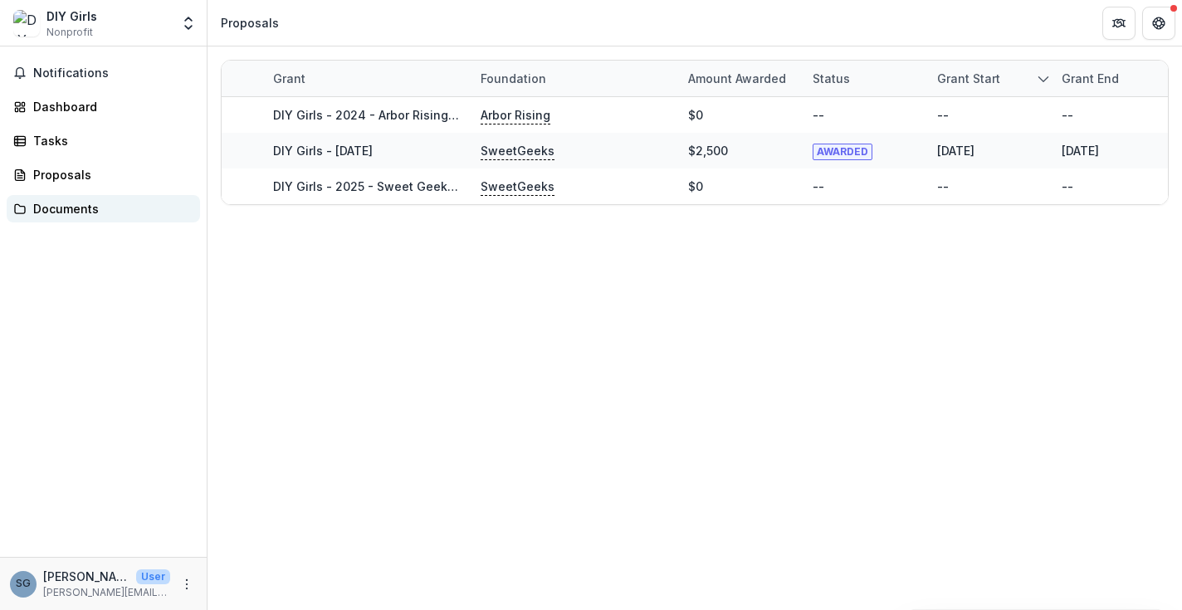
click at [98, 205] on div "Documents" at bounding box center [110, 208] width 154 height 17
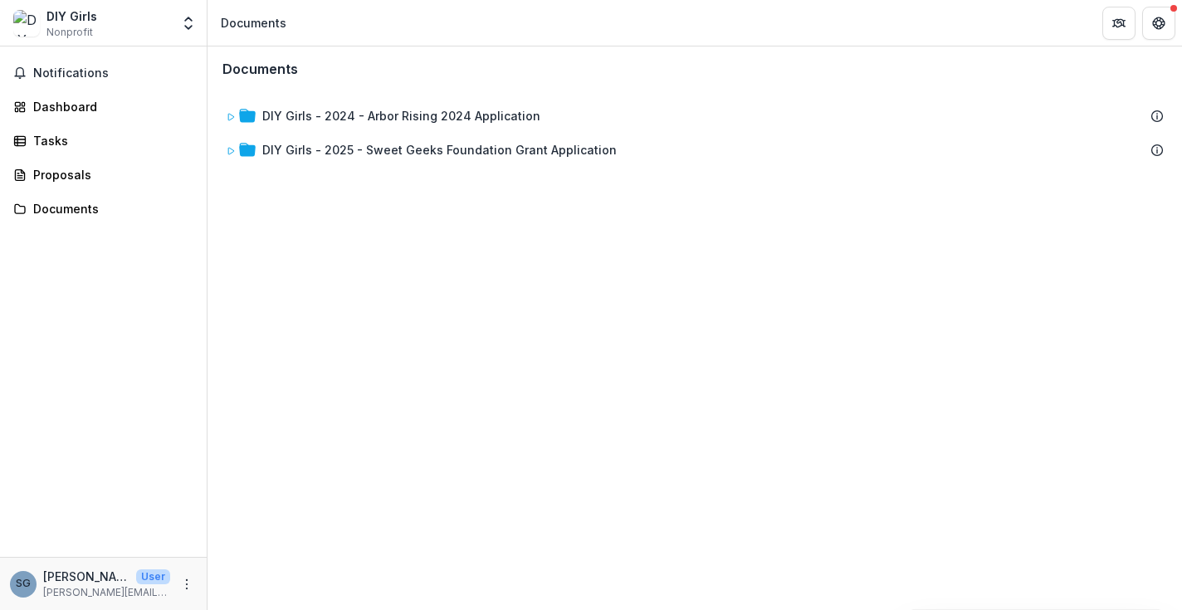
click at [85, 579] on p "[PERSON_NAME]" at bounding box center [86, 576] width 86 height 17
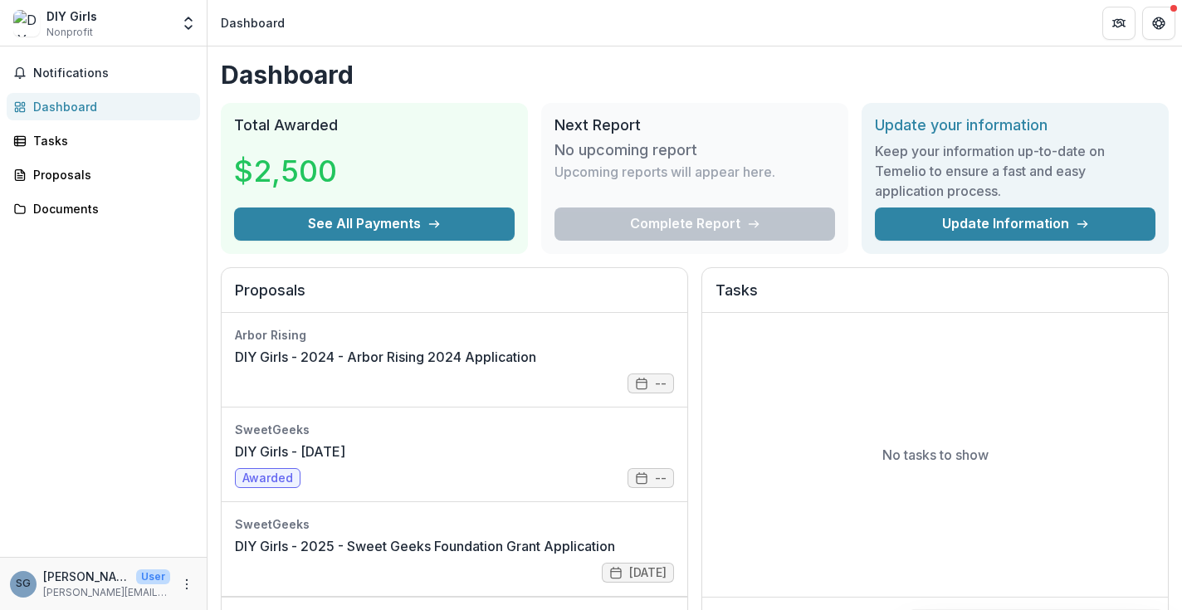
scroll to position [184, 0]
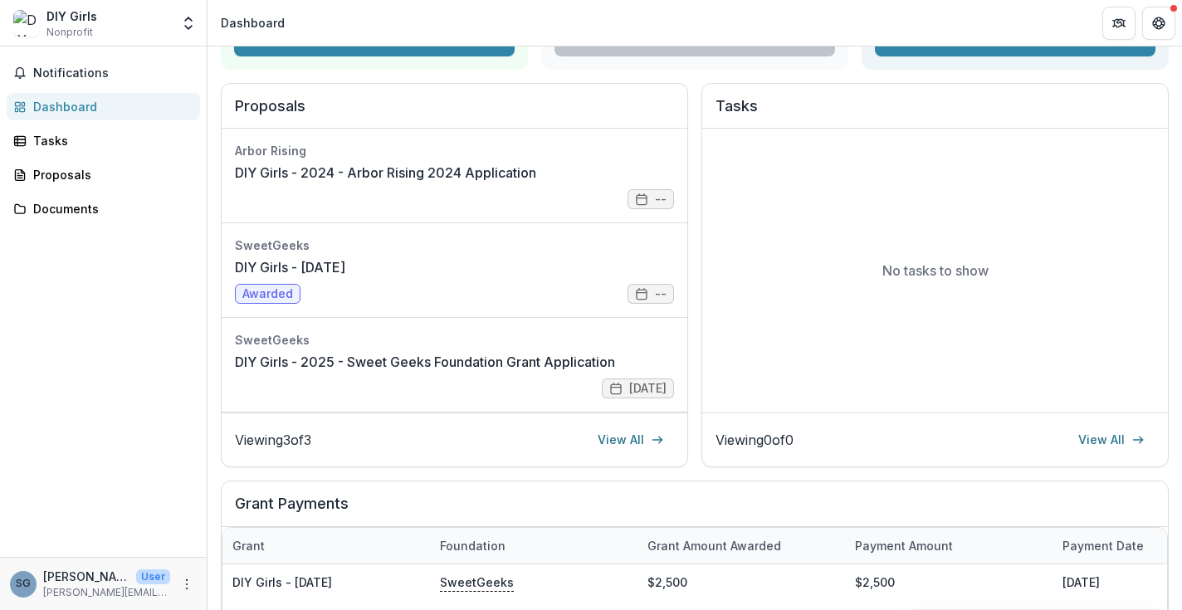
click at [860, 413] on div "Viewing 0 of 0 View All" at bounding box center [935, 439] width 466 height 54
click at [1111, 427] on link "View All" at bounding box center [1111, 440] width 86 height 27
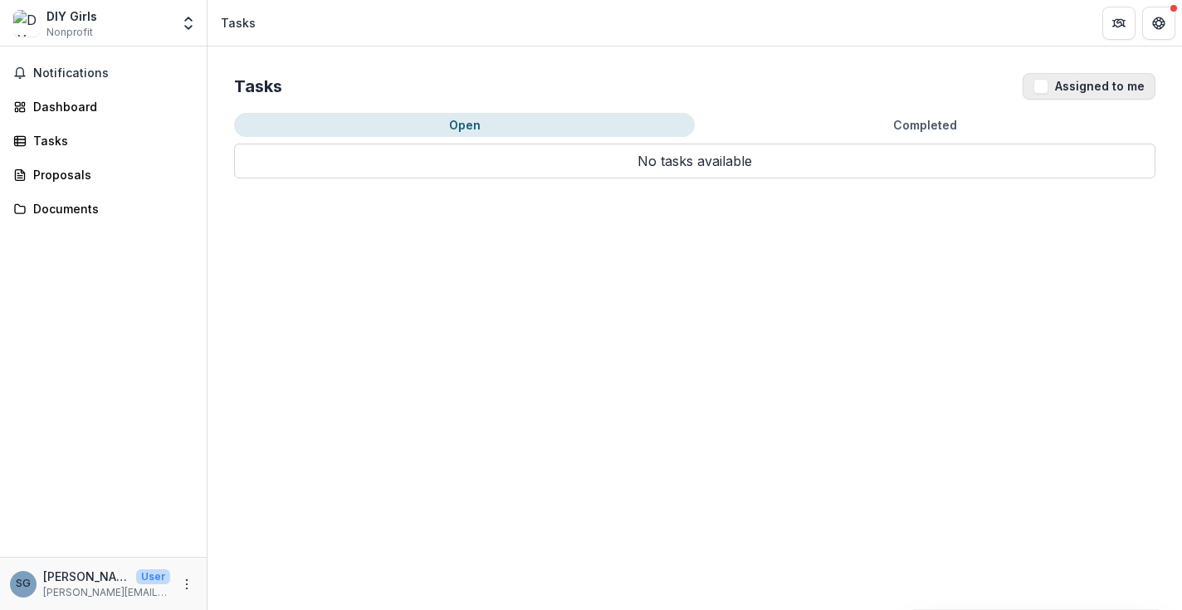
click at [1091, 85] on button "Assigned to me" at bounding box center [1088, 86] width 133 height 27
click at [188, 29] on polyline "Open entity switcher" at bounding box center [188, 27] width 7 height 3
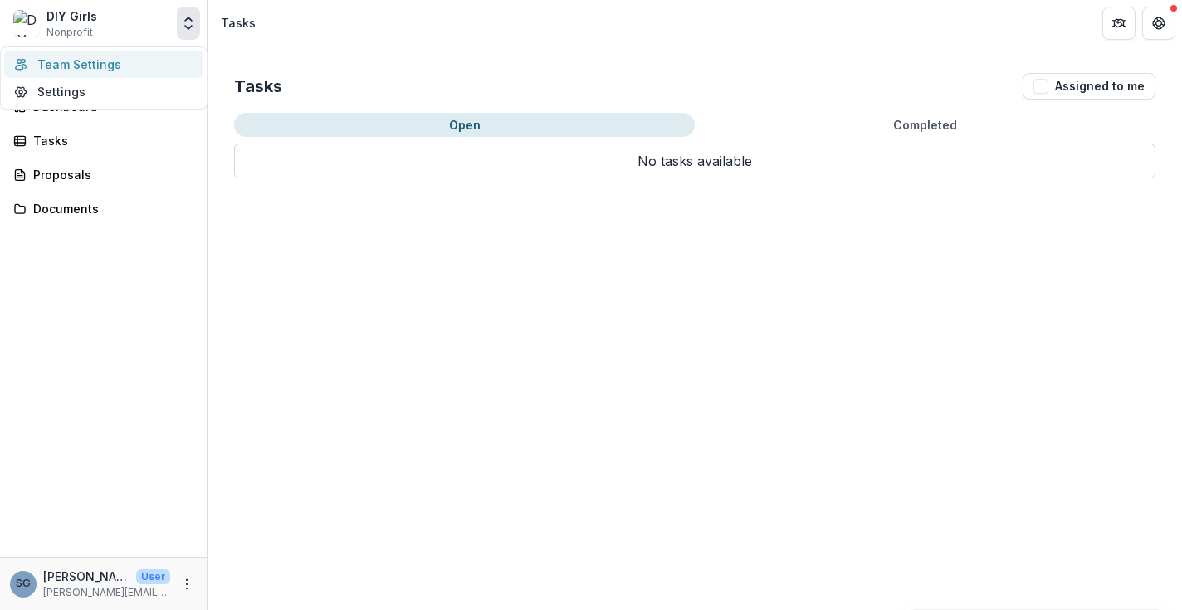
click at [146, 73] on link "Team Settings" at bounding box center [103, 64] width 199 height 27
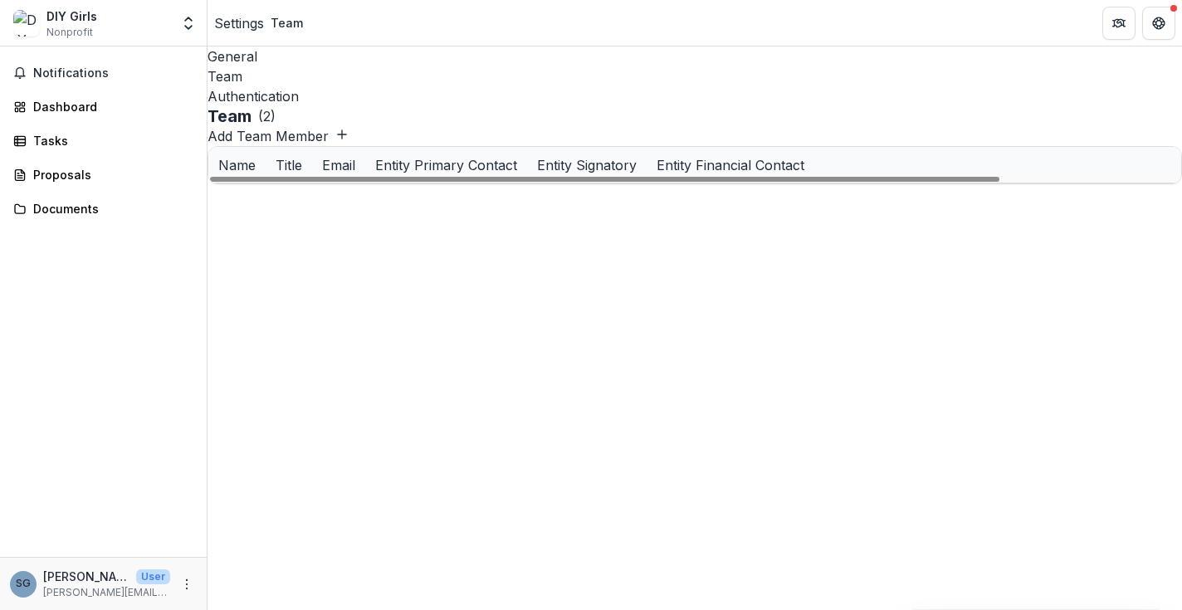
click at [375, 86] on div "Authentication" at bounding box center [694, 96] width 974 height 20
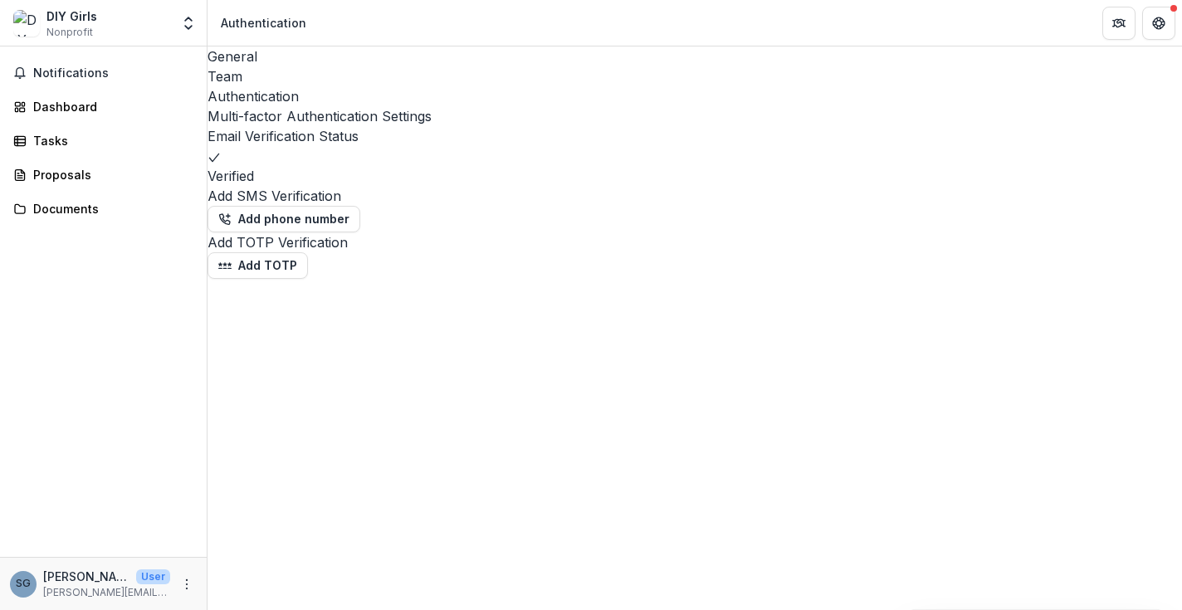
click at [248, 59] on div "General" at bounding box center [694, 56] width 974 height 20
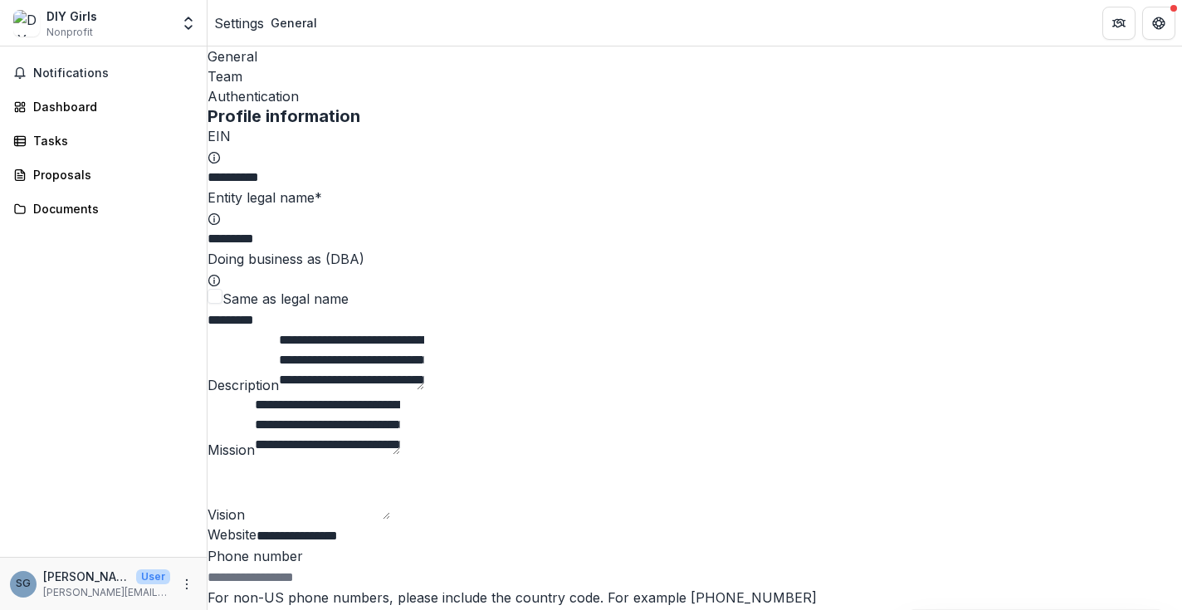
click at [388, 86] on div "Authentication" at bounding box center [694, 96] width 974 height 20
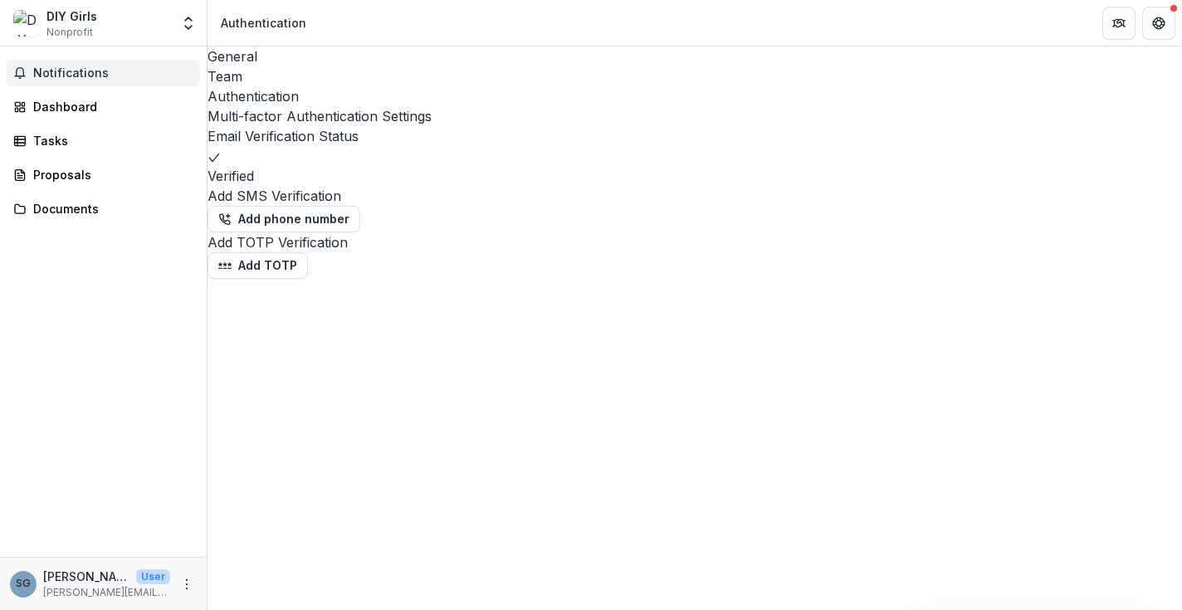
click at [114, 79] on span "Notifications" at bounding box center [113, 73] width 160 height 14
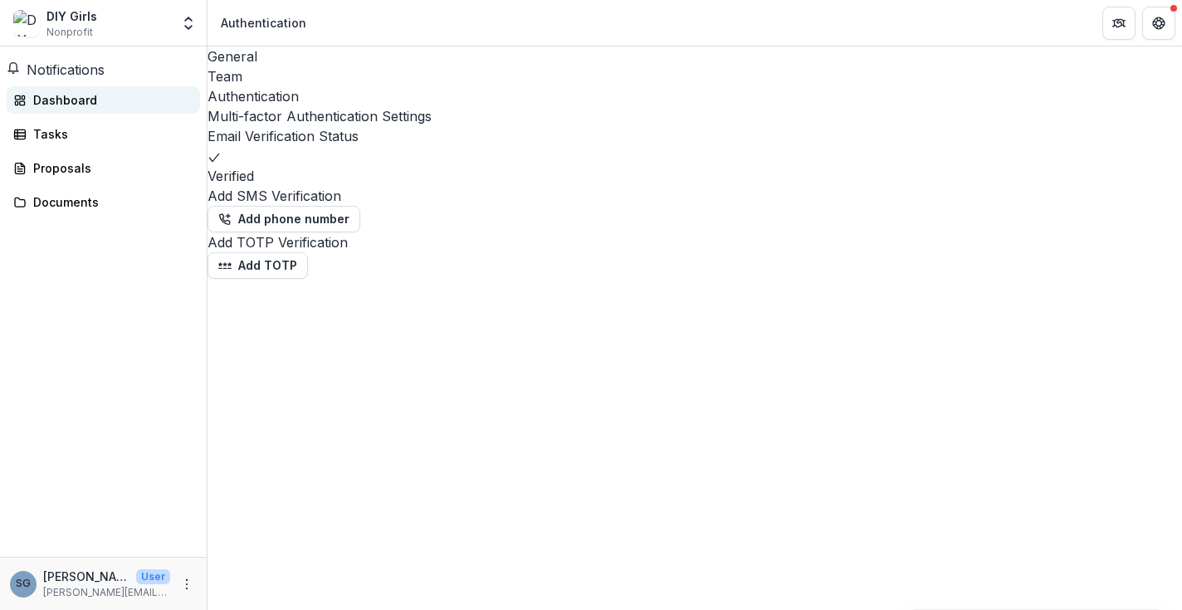
click at [104, 109] on div "Dashboard" at bounding box center [110, 99] width 154 height 17
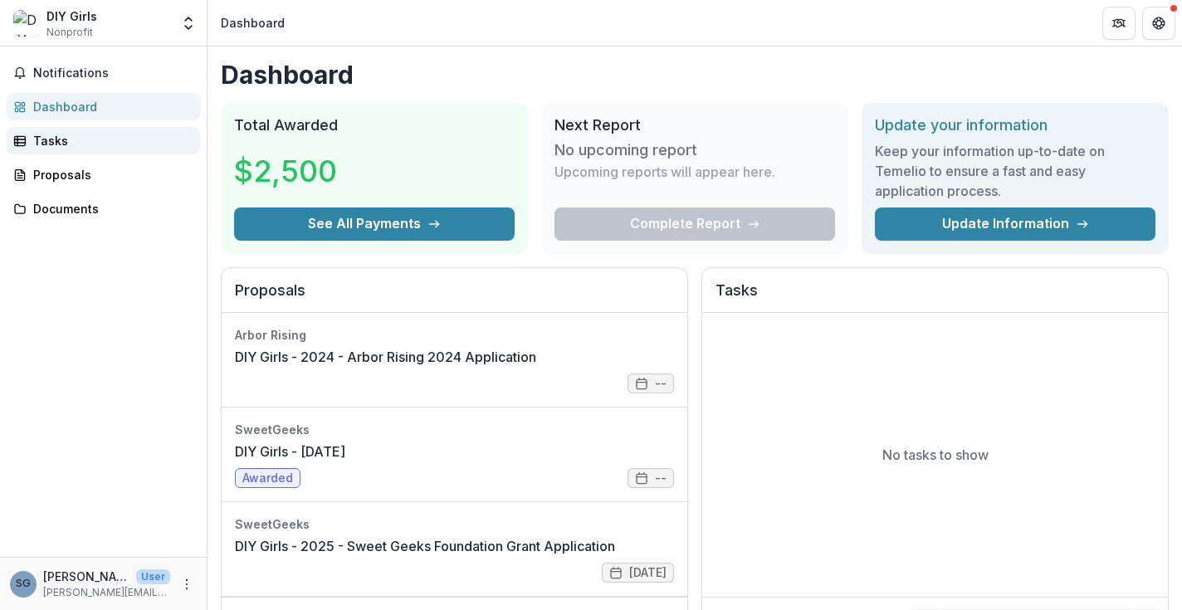
click at [98, 139] on div "Tasks" at bounding box center [110, 140] width 154 height 17
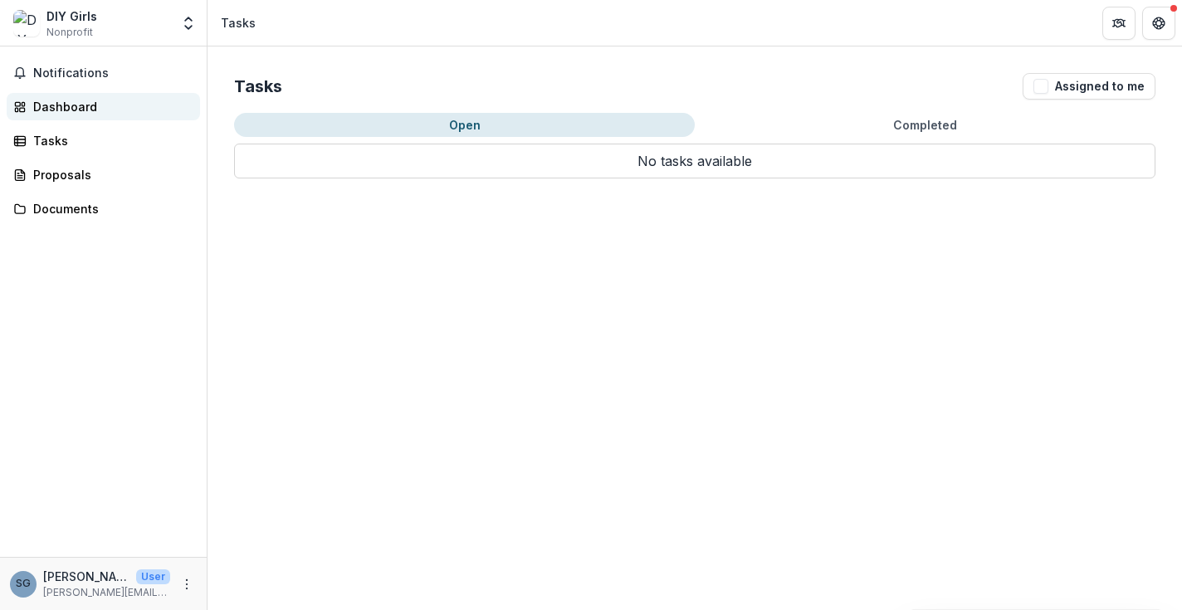
click at [107, 113] on div "Dashboard" at bounding box center [110, 106] width 154 height 17
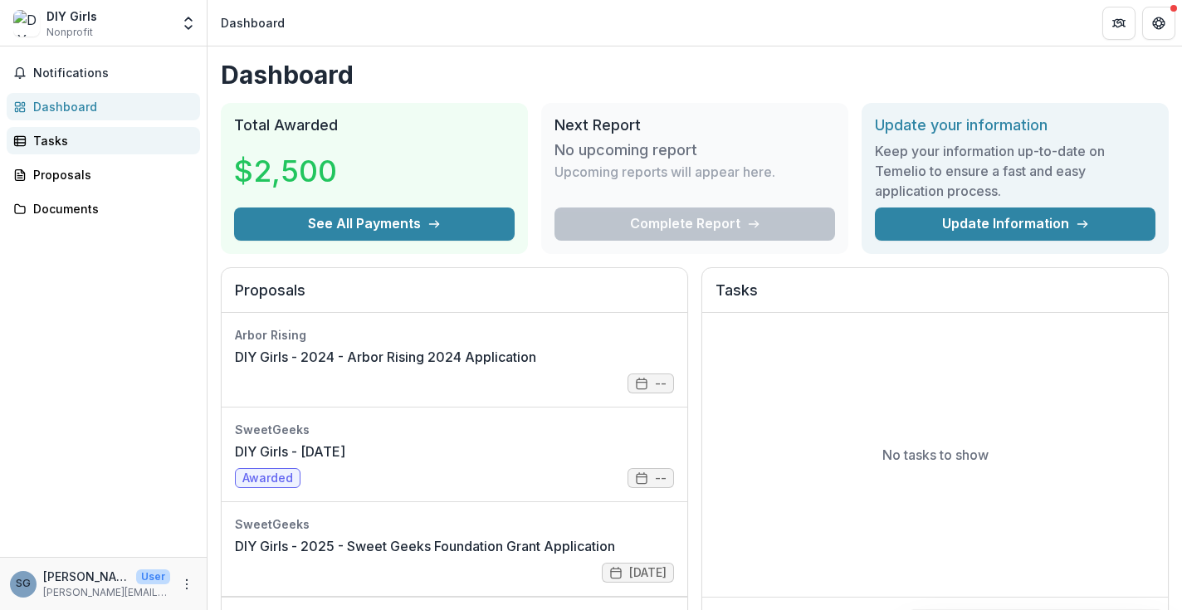
click at [107, 154] on link "Tasks" at bounding box center [103, 140] width 193 height 27
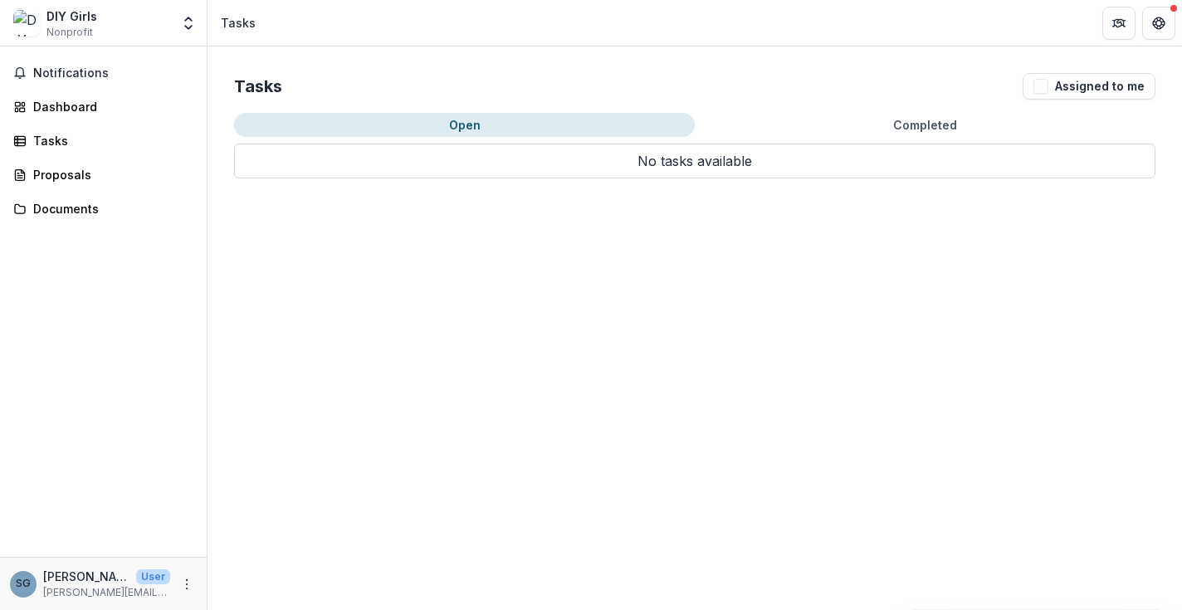
click at [105, 189] on div "Notifications Dashboard Tasks Proposals Documents" at bounding box center [103, 301] width 207 height 510
click at [100, 182] on div "Proposals" at bounding box center [110, 174] width 154 height 17
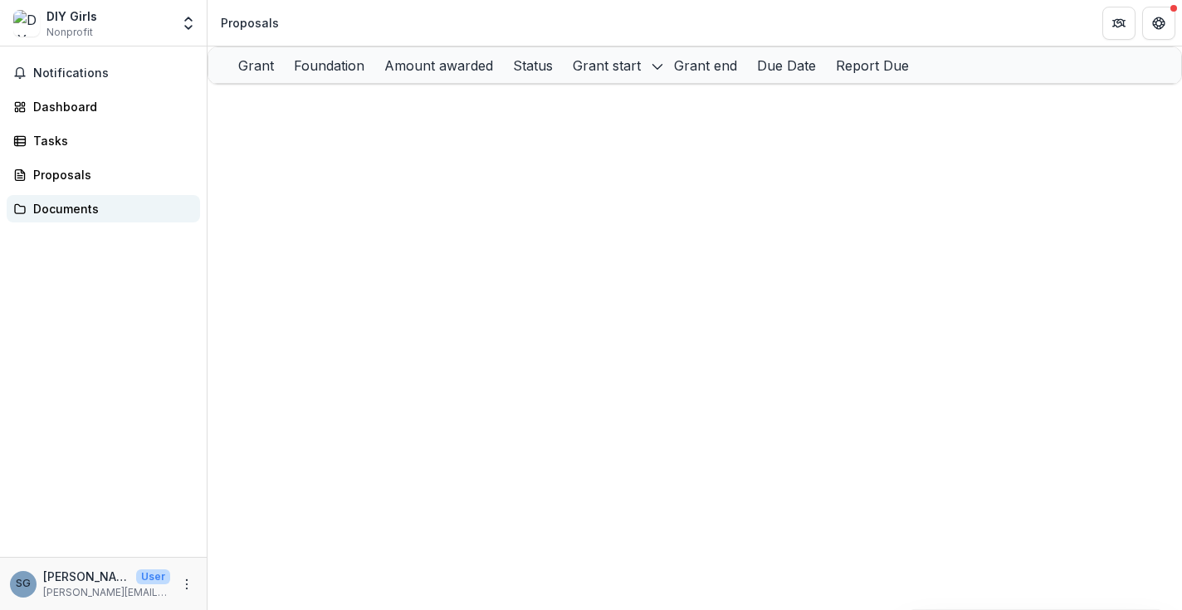
click at [101, 206] on div "Documents" at bounding box center [110, 208] width 154 height 17
